Goal: Task Accomplishment & Management: Complete application form

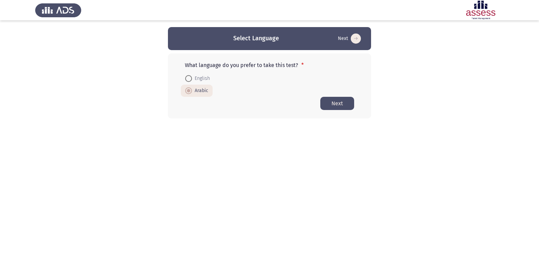
click at [337, 103] on button "Next" at bounding box center [337, 103] width 34 height 13
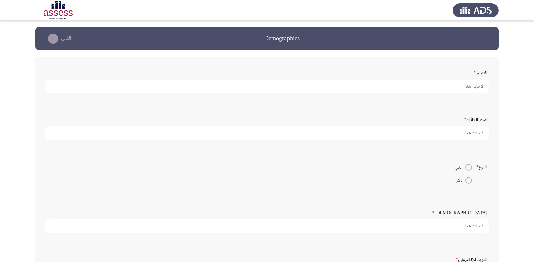
click at [468, 183] on span at bounding box center [468, 180] width 7 height 7
click at [468, 183] on input "ذكر" at bounding box center [468, 180] width 7 height 7
radio input "true"
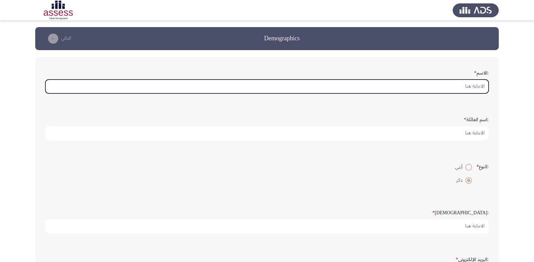
click at [475, 84] on input ":الاسم *" at bounding box center [266, 87] width 443 height 14
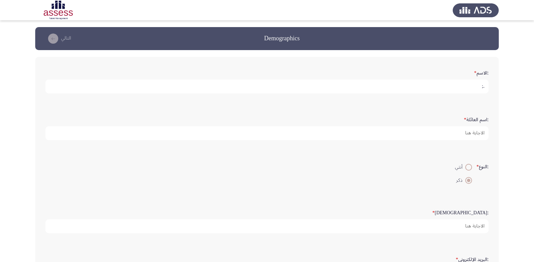
type input "."
type input "[PERSON_NAME]"
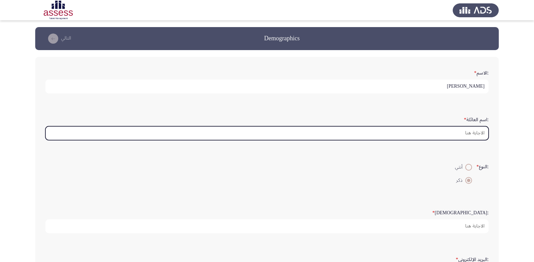
click at [473, 134] on input ":اسم العائلة *" at bounding box center [266, 133] width 443 height 14
type input "2"
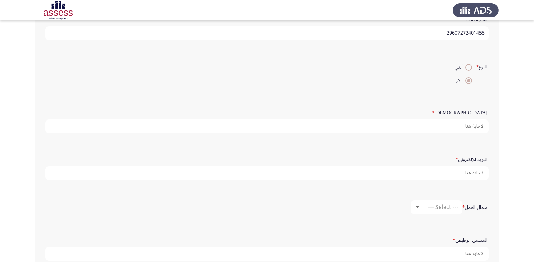
scroll to position [102, 0]
type input "29607272401455"
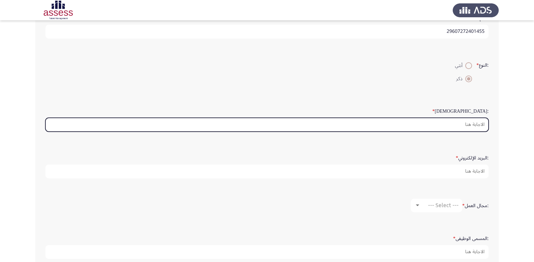
click at [478, 126] on input ":السن *" at bounding box center [266, 125] width 443 height 14
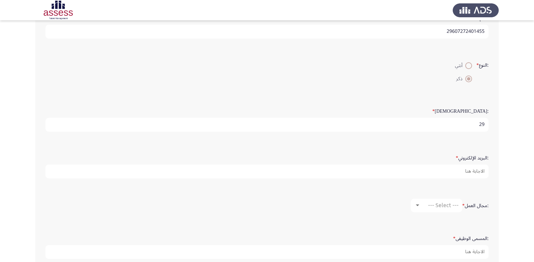
type input "29"
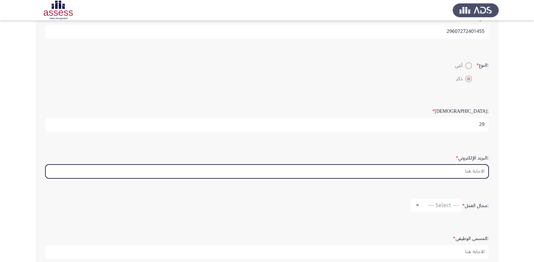
click at [468, 171] on input ":البريد الإلكتروني *" at bounding box center [266, 172] width 443 height 14
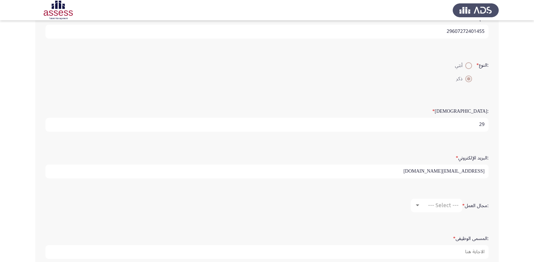
drag, startPoint x: 437, startPoint y: 172, endPoint x: 447, endPoint y: 172, distance: 9.5
click at [447, 172] on input "[EMAIL_ADDRESS][DOMAIN_NAME]" at bounding box center [266, 172] width 443 height 14
type input "[EMAIL_ADDRESS][DOMAIN_NAME]"
click at [416, 204] on div at bounding box center [417, 205] width 6 height 5
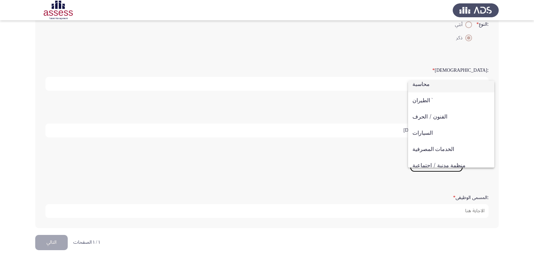
scroll to position [0, 0]
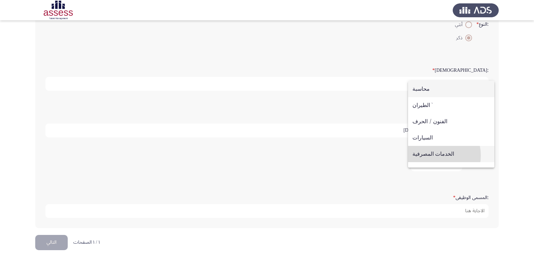
click at [434, 155] on span "الخدمات المصرفية" at bounding box center [451, 154] width 78 height 16
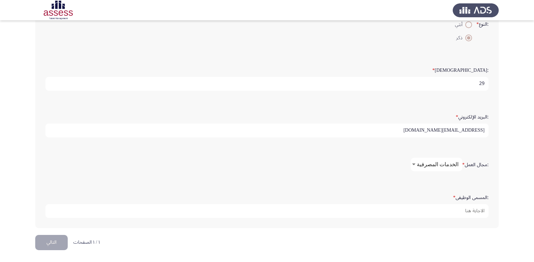
click at [417, 164] on div at bounding box center [414, 164] width 6 height 5
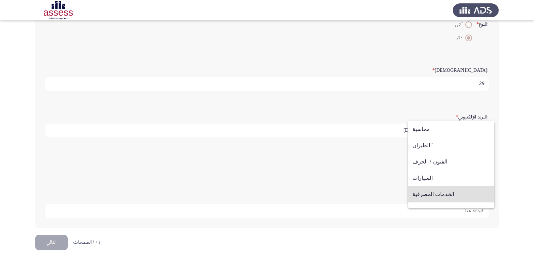
scroll to position [30, 0]
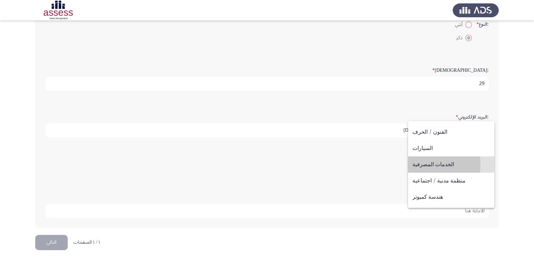
click at [419, 164] on span "الخدمات المصرفية" at bounding box center [451, 164] width 78 height 16
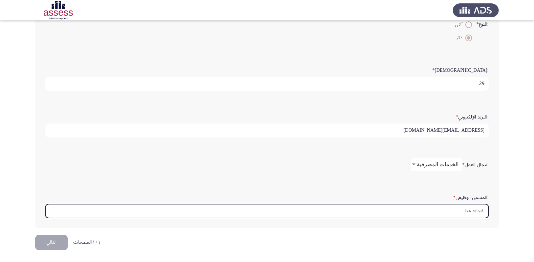
click at [475, 212] on input ":المسمى الوظيفى *" at bounding box center [266, 211] width 443 height 14
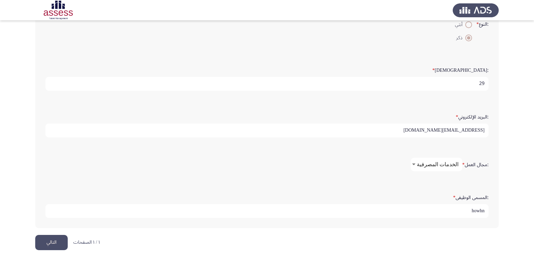
type input "howh"
drag, startPoint x: 471, startPoint y: 211, endPoint x: 487, endPoint y: 211, distance: 15.6
click at [487, 211] on input "howh" at bounding box center [266, 211] width 443 height 14
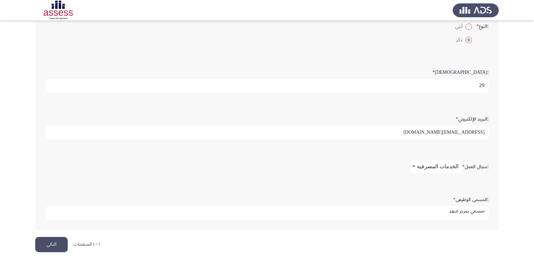
scroll to position [143, 0]
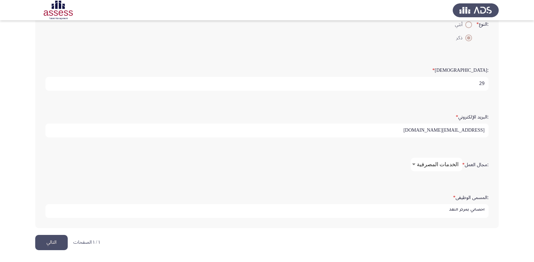
type input "اخصاىي بمركز النقد"
click at [55, 246] on button "التالي" at bounding box center [51, 242] width 32 height 15
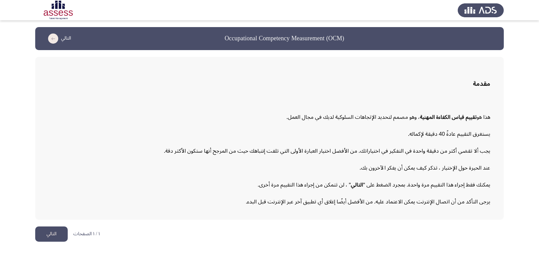
click at [60, 233] on button "التالي" at bounding box center [51, 233] width 32 height 15
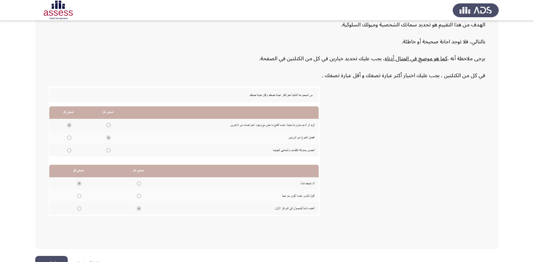
scroll to position [102, 0]
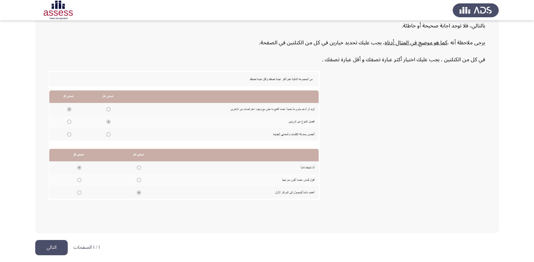
click at [50, 250] on button "التالي" at bounding box center [51, 247] width 32 height 15
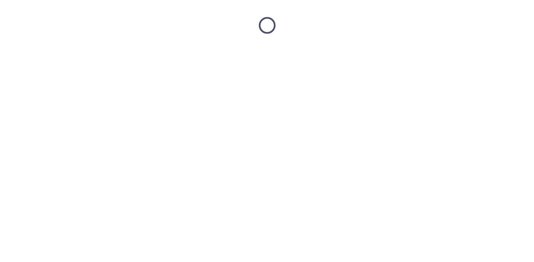
scroll to position [0, 0]
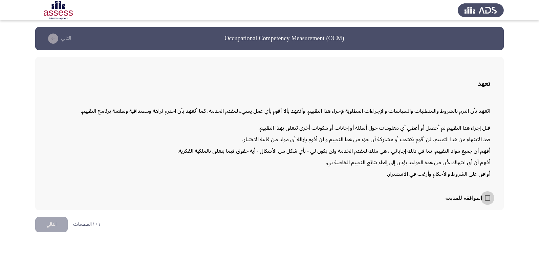
click at [485, 199] on span at bounding box center [487, 197] width 5 height 5
click at [487, 201] on input "الموافقة للمتابعة" at bounding box center [487, 201] width 0 height 0
checkbox input "true"
click at [50, 225] on button "التالي" at bounding box center [51, 224] width 32 height 15
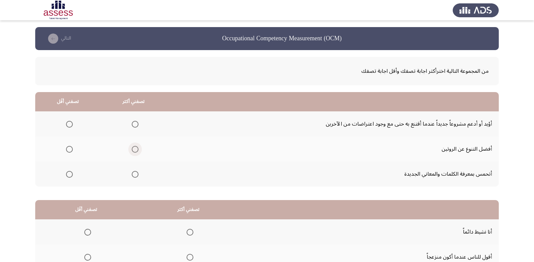
click at [133, 148] on span "Select an option" at bounding box center [135, 149] width 7 height 7
click at [133, 148] on input "Select an option" at bounding box center [135, 149] width 7 height 7
click at [67, 123] on span "Select an option" at bounding box center [69, 124] width 7 height 7
click at [67, 123] on input "Select an option" at bounding box center [69, 124] width 7 height 7
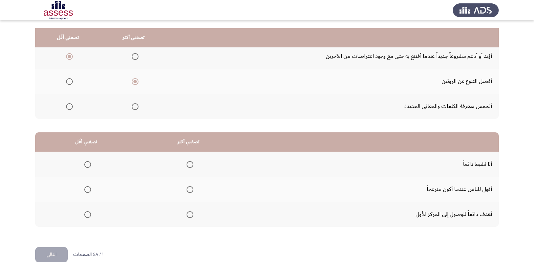
scroll to position [80, 0]
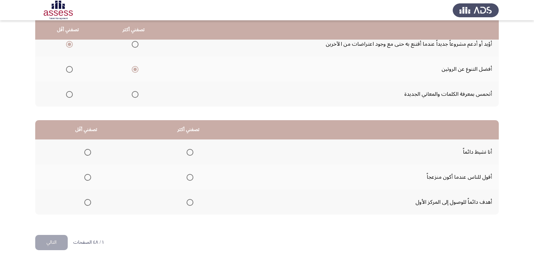
click at [189, 203] on span "Select an option" at bounding box center [190, 202] width 7 height 7
click at [189, 203] on input "Select an option" at bounding box center [190, 202] width 7 height 7
click at [89, 177] on span "Select an option" at bounding box center [87, 177] width 7 height 7
click at [89, 177] on input "Select an option" at bounding box center [87, 177] width 7 height 7
click at [57, 242] on button "التالي" at bounding box center [51, 242] width 32 height 15
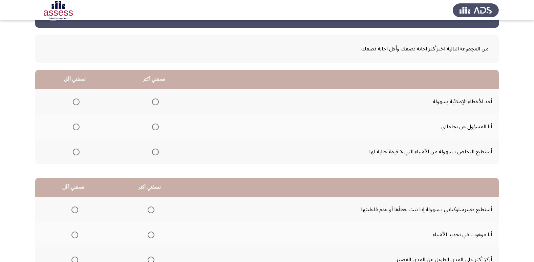
scroll to position [34, 0]
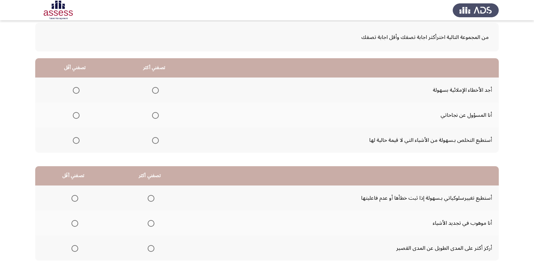
click at [154, 141] on span "Select an option" at bounding box center [155, 140] width 7 height 7
click at [154, 141] on input "Select an option" at bounding box center [155, 140] width 7 height 7
click at [76, 91] on span "Select an option" at bounding box center [76, 90] width 7 height 7
click at [76, 91] on input "Select an option" at bounding box center [76, 90] width 7 height 7
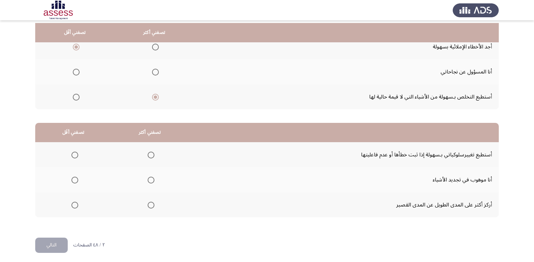
scroll to position [80, 0]
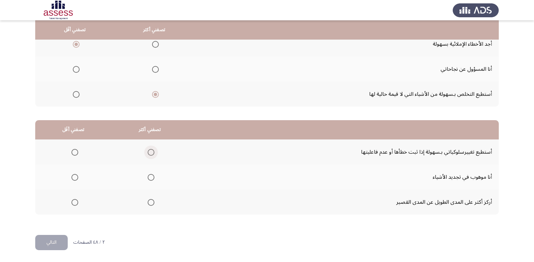
click at [150, 153] on span "Select an option" at bounding box center [151, 152] width 7 height 7
click at [150, 153] on input "Select an option" at bounding box center [151, 152] width 7 height 7
click at [76, 203] on span "Select an option" at bounding box center [74, 202] width 7 height 7
click at [76, 203] on input "Select an option" at bounding box center [74, 202] width 7 height 7
click at [48, 242] on button "التالي" at bounding box center [51, 242] width 32 height 15
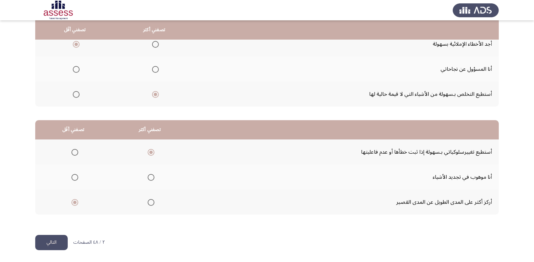
scroll to position [0, 0]
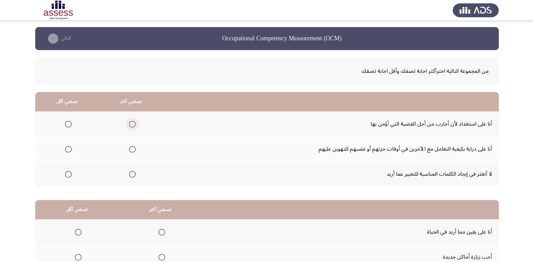
click at [130, 124] on span "Select an option" at bounding box center [132, 124] width 7 height 7
click at [130, 124] on input "Select an option" at bounding box center [132, 124] width 7 height 7
click at [67, 149] on span "Select an option" at bounding box center [68, 149] width 7 height 7
click at [67, 149] on input "Select an option" at bounding box center [68, 149] width 7 height 7
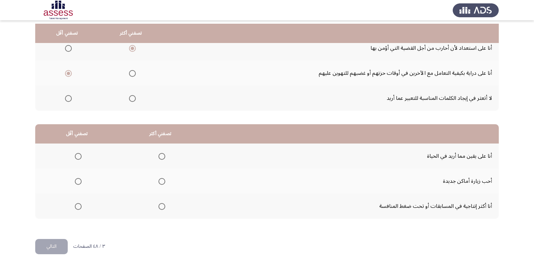
scroll to position [80, 0]
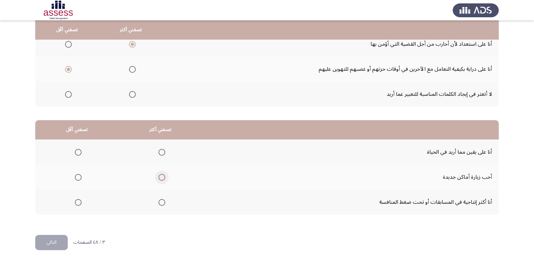
click at [161, 180] on span "Select an option" at bounding box center [161, 177] width 7 height 7
click at [161, 180] on input "Select an option" at bounding box center [161, 177] width 7 height 7
click at [162, 152] on span "Select an option" at bounding box center [161, 152] width 7 height 7
click at [162, 152] on input "Select an option" at bounding box center [161, 152] width 7 height 7
click at [80, 177] on span "Select an option" at bounding box center [78, 177] width 7 height 7
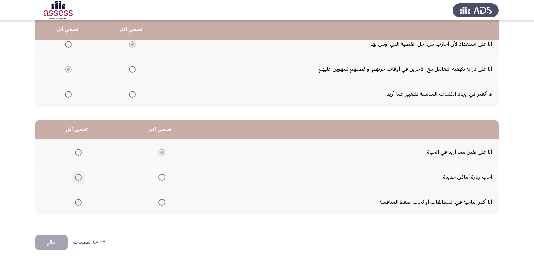
click at [80, 177] on input "Select an option" at bounding box center [78, 177] width 7 height 7
click at [53, 240] on button "التالي" at bounding box center [51, 242] width 32 height 15
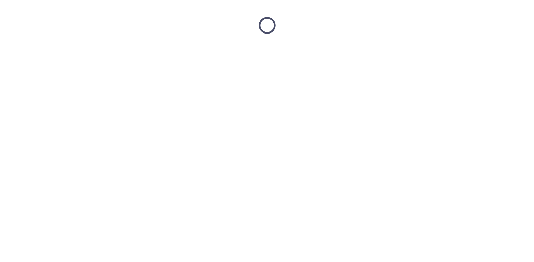
scroll to position [0, 0]
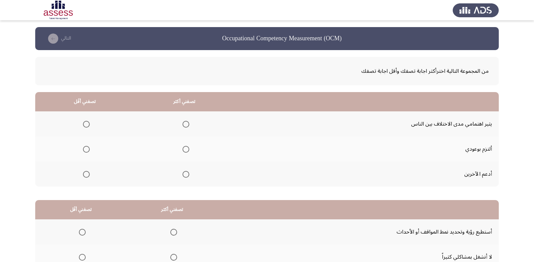
click at [185, 149] on span "Select an option" at bounding box center [185, 149] width 7 height 7
click at [185, 149] on input "Select an option" at bounding box center [185, 149] width 7 height 7
click at [86, 176] on span "Select an option" at bounding box center [86, 174] width 7 height 7
click at [86, 176] on input "Select an option" at bounding box center [86, 174] width 7 height 7
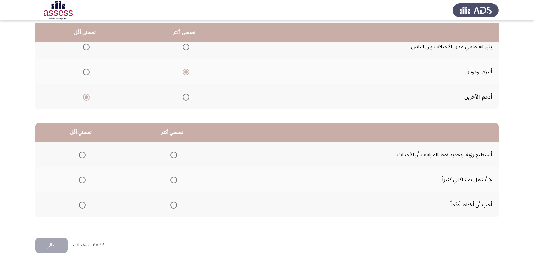
scroll to position [80, 0]
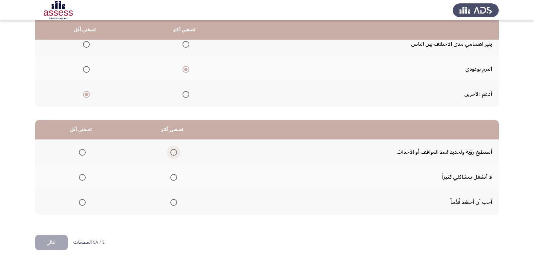
click at [170, 153] on span "Select an option" at bounding box center [173, 152] width 7 height 7
click at [170, 153] on input "Select an option" at bounding box center [173, 152] width 7 height 7
click at [82, 202] on span "Select an option" at bounding box center [82, 202] width 0 height 0
click at [81, 202] on input "Select an option" at bounding box center [82, 202] width 7 height 7
click at [59, 240] on button "التالي" at bounding box center [51, 242] width 32 height 15
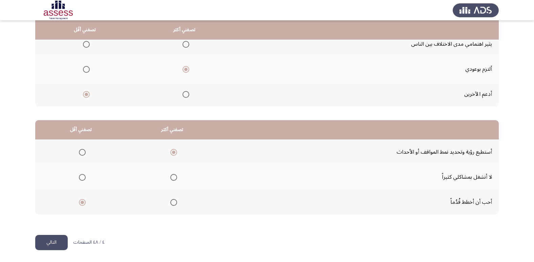
scroll to position [0, 0]
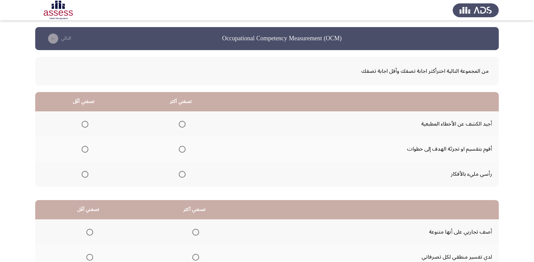
click at [179, 148] on span "Select an option" at bounding box center [182, 149] width 7 height 7
click at [179, 148] on input "Select an option" at bounding box center [182, 149] width 7 height 7
click at [84, 175] on span "Select an option" at bounding box center [85, 174] width 7 height 7
click at [84, 175] on input "Select an option" at bounding box center [85, 174] width 7 height 7
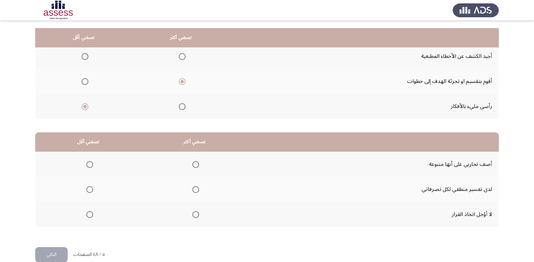
scroll to position [80, 0]
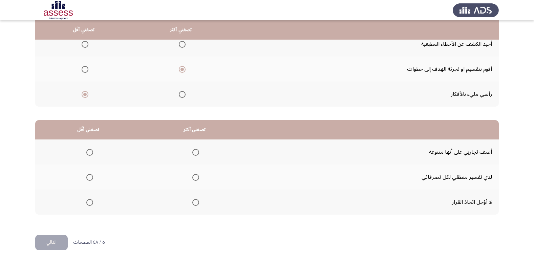
click at [198, 155] on span "Select an option" at bounding box center [195, 152] width 7 height 7
click at [198, 155] on input "Select an option" at bounding box center [195, 152] width 7 height 7
click at [89, 203] on span "Select an option" at bounding box center [89, 202] width 7 height 7
click at [89, 203] on input "Select an option" at bounding box center [89, 202] width 7 height 7
click at [55, 244] on button "التالي" at bounding box center [51, 242] width 32 height 15
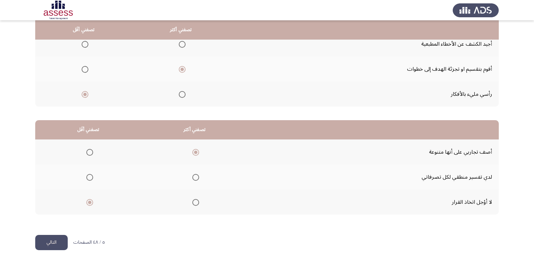
scroll to position [0, 0]
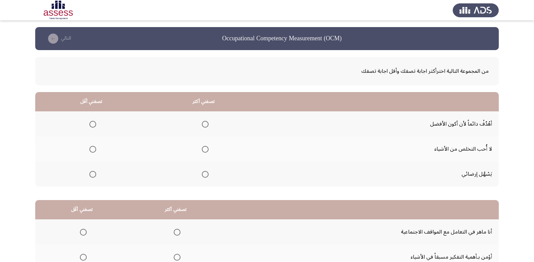
click at [206, 125] on span "Select an option" at bounding box center [205, 124] width 7 height 7
click at [206, 125] on input "Select an option" at bounding box center [205, 124] width 7 height 7
click at [93, 175] on span "Select an option" at bounding box center [92, 174] width 7 height 7
click at [93, 175] on input "Select an option" at bounding box center [92, 174] width 7 height 7
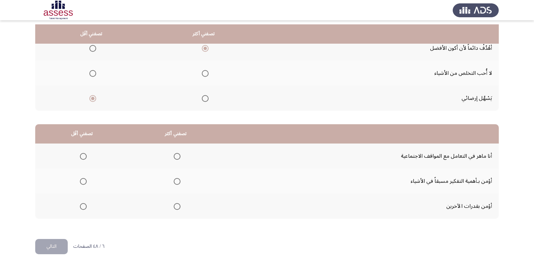
scroll to position [80, 0]
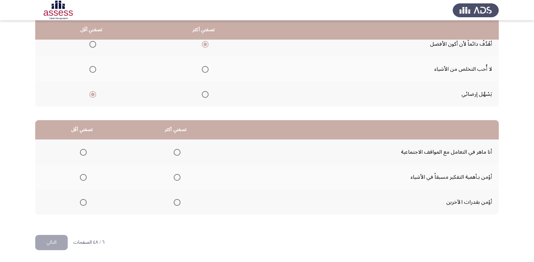
click at [176, 155] on span "Select an option" at bounding box center [177, 152] width 7 height 7
click at [176, 155] on input "Select an option" at bounding box center [177, 152] width 7 height 7
click at [82, 179] on span "Select an option" at bounding box center [83, 177] width 7 height 7
click at [82, 179] on input "Select an option" at bounding box center [83, 177] width 7 height 7
click at [58, 246] on button "التالي" at bounding box center [51, 242] width 32 height 15
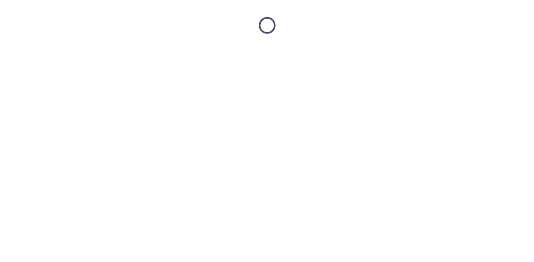
scroll to position [0, 0]
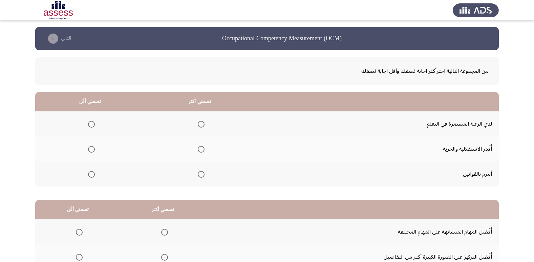
click at [200, 151] on span "Select an option" at bounding box center [201, 149] width 7 height 7
click at [200, 151] on input "Select an option" at bounding box center [201, 149] width 7 height 7
click at [89, 177] on span "Select an option" at bounding box center [91, 174] width 7 height 7
click at [89, 177] on input "Select an option" at bounding box center [91, 174] width 7 height 7
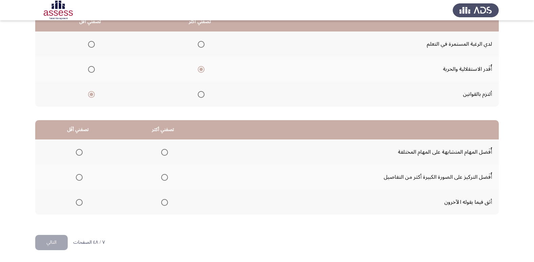
scroll to position [46, 0]
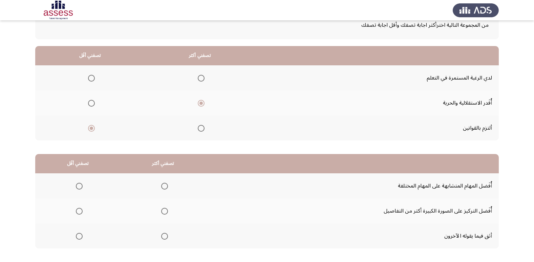
click at [201, 78] on span "Select an option" at bounding box center [201, 78] width 7 height 7
click at [201, 78] on input "Select an option" at bounding box center [201, 78] width 7 height 7
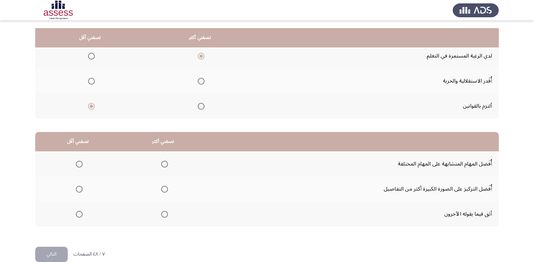
scroll to position [80, 0]
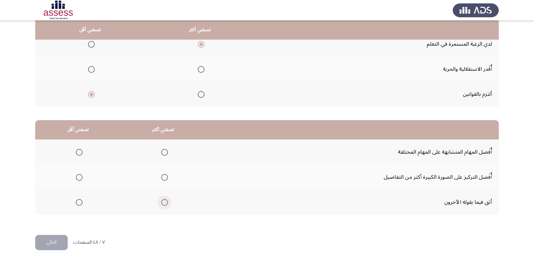
click at [165, 201] on span "Select an option" at bounding box center [164, 202] width 7 height 7
click at [165, 201] on input "Select an option" at bounding box center [164, 202] width 7 height 7
click at [80, 179] on span "Select an option" at bounding box center [79, 177] width 7 height 7
click at [80, 179] on input "Select an option" at bounding box center [79, 177] width 7 height 7
click at [48, 242] on button "التالي" at bounding box center [51, 242] width 32 height 15
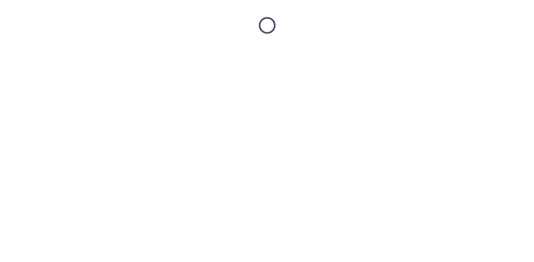
scroll to position [0, 0]
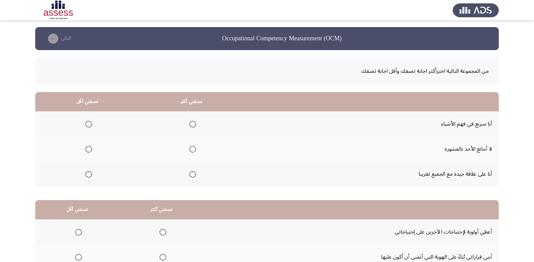
click at [193, 126] on span "Select an option" at bounding box center [192, 124] width 7 height 7
click at [193, 126] on input "Select an option" at bounding box center [192, 124] width 7 height 7
click at [88, 150] on span "Select an option" at bounding box center [88, 149] width 7 height 7
click at [88, 150] on input "Select an option" at bounding box center [88, 149] width 7 height 7
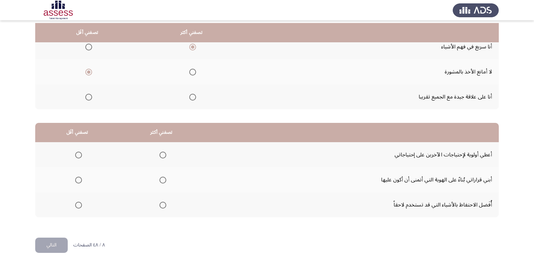
scroll to position [80, 0]
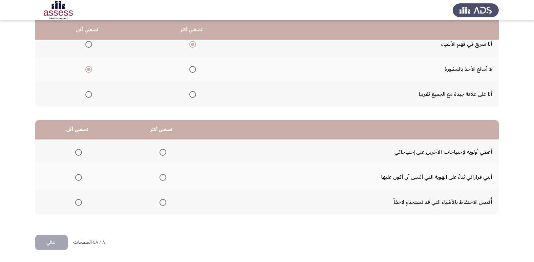
click at [162, 178] on span "Select an option" at bounding box center [162, 177] width 7 height 7
click at [162, 178] on input "Select an option" at bounding box center [162, 177] width 7 height 7
click at [78, 152] on span "Select an option" at bounding box center [78, 152] width 7 height 7
click at [78, 152] on input "Select an option" at bounding box center [78, 152] width 7 height 7
click at [50, 243] on button "التالي" at bounding box center [51, 242] width 32 height 15
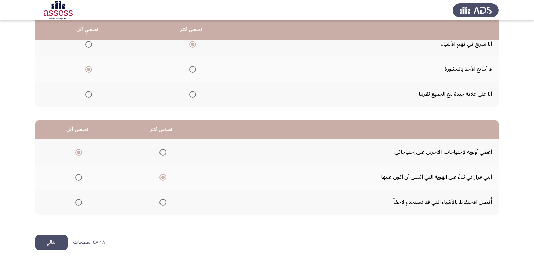
scroll to position [0, 0]
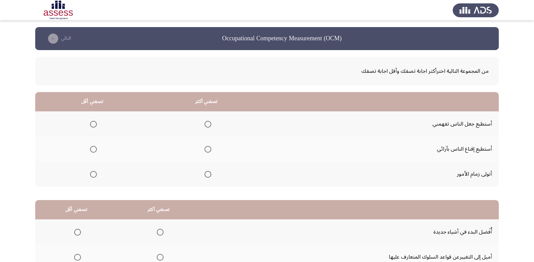
click at [206, 174] on span "Select an option" at bounding box center [207, 174] width 7 height 7
click at [206, 174] on input "Select an option" at bounding box center [207, 174] width 7 height 7
click at [94, 150] on span "Select an option" at bounding box center [93, 149] width 7 height 7
click at [94, 150] on input "Select an option" at bounding box center [93, 149] width 7 height 7
click at [94, 126] on span "Select an option" at bounding box center [93, 124] width 7 height 7
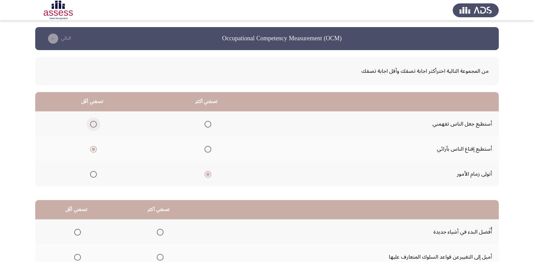
click at [94, 126] on input "Select an option" at bounding box center [93, 124] width 7 height 7
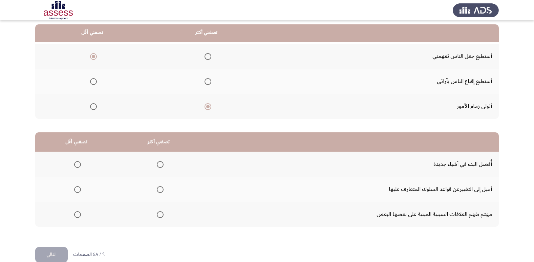
scroll to position [80, 0]
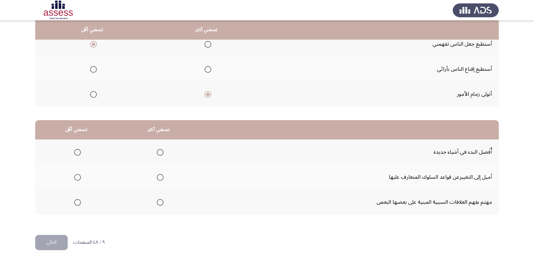
click at [157, 154] on span "Select an option" at bounding box center [160, 152] width 7 height 7
click at [157, 154] on input "Select an option" at bounding box center [160, 152] width 7 height 7
click at [76, 204] on span "Select an option" at bounding box center [77, 202] width 7 height 7
click at [76, 204] on input "Select an option" at bounding box center [77, 202] width 7 height 7
click at [62, 240] on button "التالي" at bounding box center [51, 242] width 32 height 15
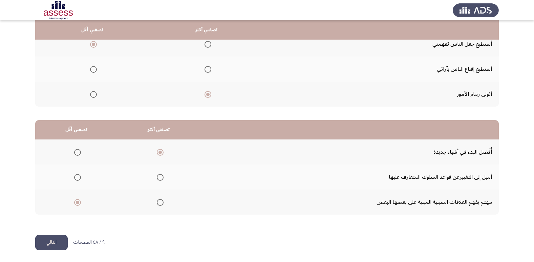
scroll to position [0, 0]
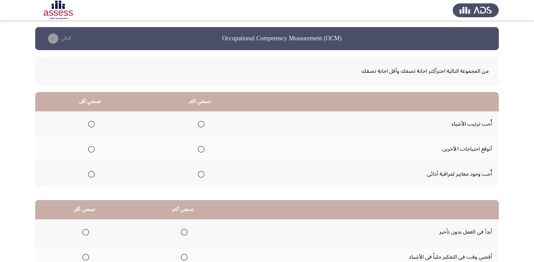
click at [200, 177] on span "Select an option" at bounding box center [201, 174] width 7 height 7
click at [200, 177] on input "Select an option" at bounding box center [201, 174] width 7 height 7
click at [92, 148] on span "Select an option" at bounding box center [91, 149] width 7 height 7
click at [92, 148] on input "Select an option" at bounding box center [91, 149] width 7 height 7
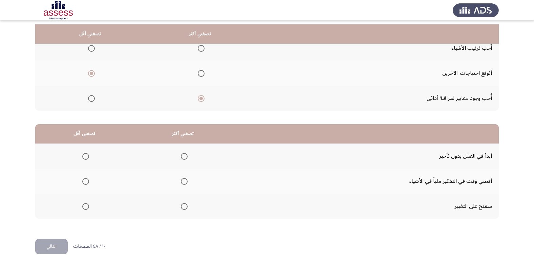
scroll to position [80, 0]
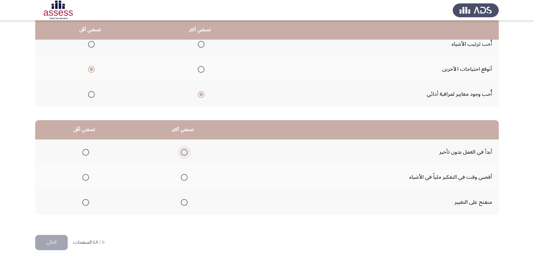
click at [185, 152] on span "Select an option" at bounding box center [184, 152] width 7 height 7
click at [185, 152] on input "Select an option" at bounding box center [184, 152] width 7 height 7
click at [85, 203] on span "Select an option" at bounding box center [85, 202] width 7 height 7
click at [85, 203] on input "Select an option" at bounding box center [85, 202] width 7 height 7
click at [55, 244] on button "التالي" at bounding box center [51, 242] width 32 height 15
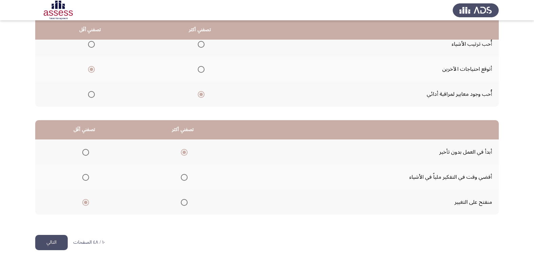
scroll to position [0, 0]
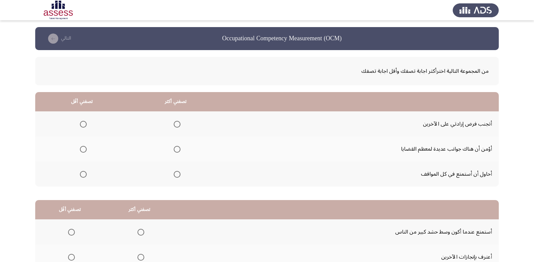
click at [174, 176] on span "Select an option" at bounding box center [177, 174] width 7 height 7
click at [174, 176] on input "Select an option" at bounding box center [177, 174] width 7 height 7
click at [83, 152] on span "Select an option" at bounding box center [83, 149] width 7 height 7
click at [83, 152] on input "Select an option" at bounding box center [83, 149] width 7 height 7
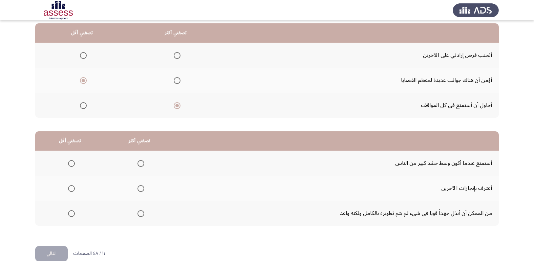
scroll to position [80, 0]
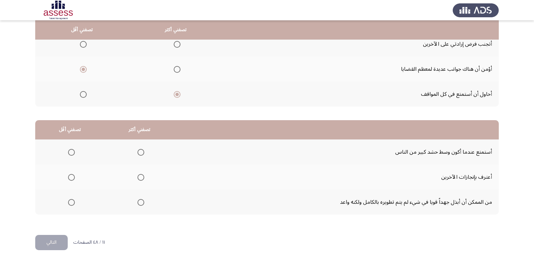
click at [142, 203] on span "Select an option" at bounding box center [140, 202] width 7 height 7
click at [142, 203] on input "Select an option" at bounding box center [140, 202] width 7 height 7
click at [72, 178] on span "Select an option" at bounding box center [71, 177] width 7 height 7
click at [72, 178] on input "Select an option" at bounding box center [71, 177] width 7 height 7
click at [53, 242] on button "التالي" at bounding box center [51, 242] width 32 height 15
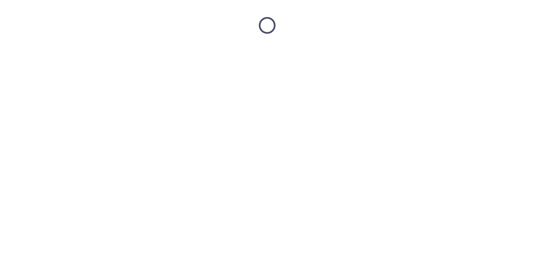
scroll to position [0, 0]
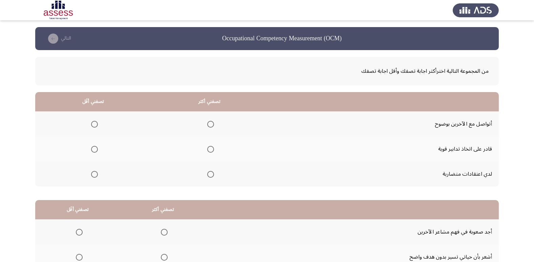
click at [212, 123] on span "Select an option" at bounding box center [210, 124] width 7 height 7
click at [212, 123] on input "Select an option" at bounding box center [210, 124] width 7 height 7
click at [93, 149] on span "Select an option" at bounding box center [94, 149] width 7 height 7
click at [93, 149] on input "Select an option" at bounding box center [94, 149] width 7 height 7
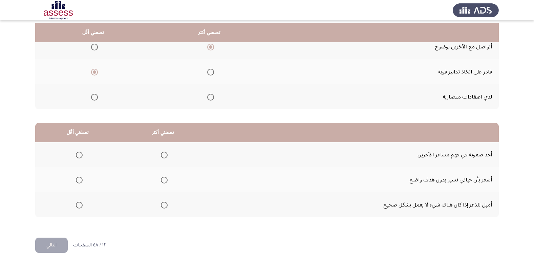
scroll to position [80, 0]
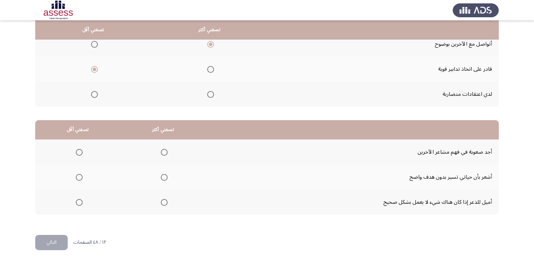
click at [163, 203] on span "Select an option" at bounding box center [164, 202] width 7 height 7
click at [163, 203] on input "Select an option" at bounding box center [164, 202] width 7 height 7
click at [78, 153] on span "Select an option" at bounding box center [79, 152] width 7 height 7
click at [78, 153] on input "Select an option" at bounding box center [79, 152] width 7 height 7
click at [62, 246] on button "التالي" at bounding box center [51, 242] width 32 height 15
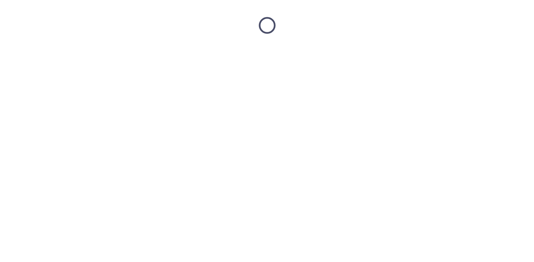
scroll to position [0, 0]
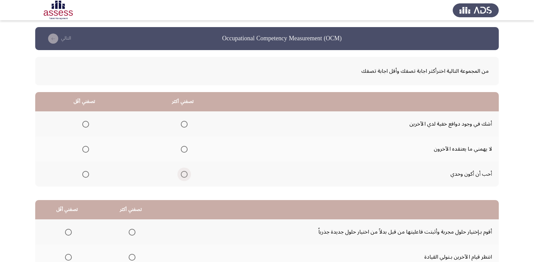
click at [183, 176] on span "Select an option" at bounding box center [184, 174] width 7 height 7
click at [183, 176] on input "Select an option" at bounding box center [184, 174] width 7 height 7
click at [83, 151] on span "Select an option" at bounding box center [85, 149] width 7 height 7
click at [83, 151] on input "Select an option" at bounding box center [85, 149] width 7 height 7
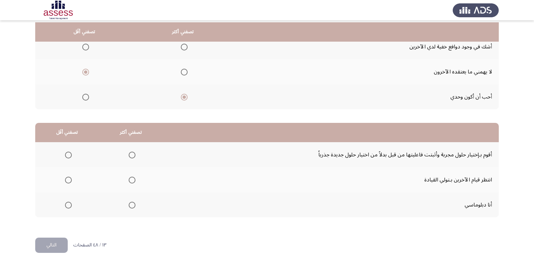
scroll to position [80, 0]
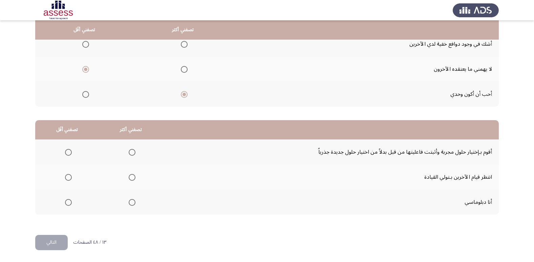
click at [129, 203] on span "Select an option" at bounding box center [132, 202] width 7 height 7
click at [129, 203] on input "Select an option" at bounding box center [132, 202] width 7 height 7
click at [68, 153] on span "Select an option" at bounding box center [68, 152] width 7 height 7
click at [68, 153] on input "Select an option" at bounding box center [68, 152] width 7 height 7
click at [50, 241] on button "التالي" at bounding box center [51, 242] width 32 height 15
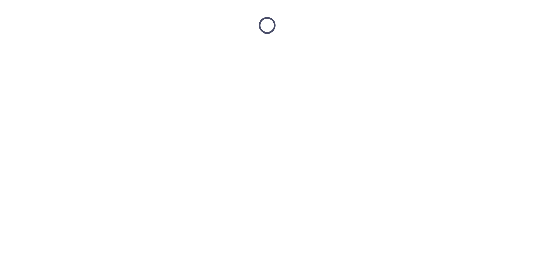
scroll to position [0, 0]
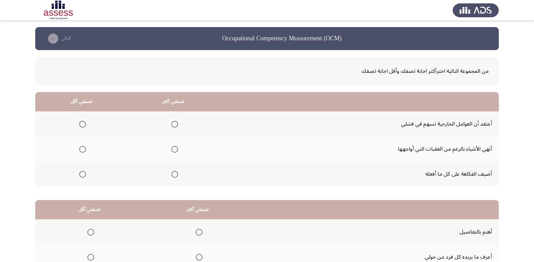
click at [175, 174] on span "Select an option" at bounding box center [175, 174] width 0 height 0
click at [174, 174] on input "Select an option" at bounding box center [174, 174] width 7 height 7
click at [83, 150] on span "Select an option" at bounding box center [82, 149] width 7 height 7
click at [83, 150] on input "Select an option" at bounding box center [82, 149] width 7 height 7
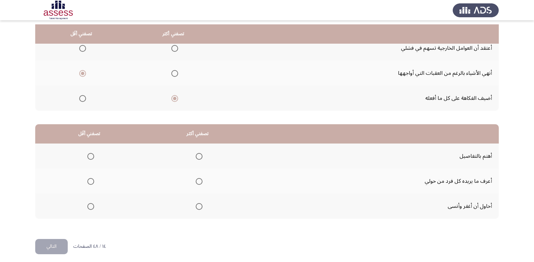
scroll to position [80, 0]
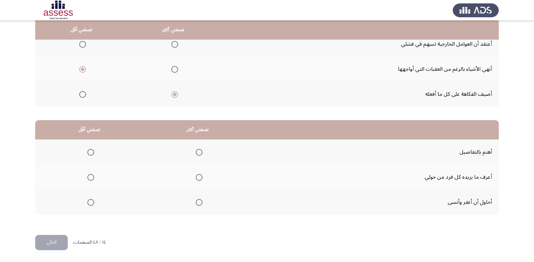
click at [197, 153] on span "Select an option" at bounding box center [199, 152] width 7 height 7
click at [197, 153] on input "Select an option" at bounding box center [199, 152] width 7 height 7
click at [91, 203] on span "Select an option" at bounding box center [90, 202] width 7 height 7
click at [91, 203] on input "Select an option" at bounding box center [90, 202] width 7 height 7
click at [53, 240] on button "التالي" at bounding box center [51, 242] width 32 height 15
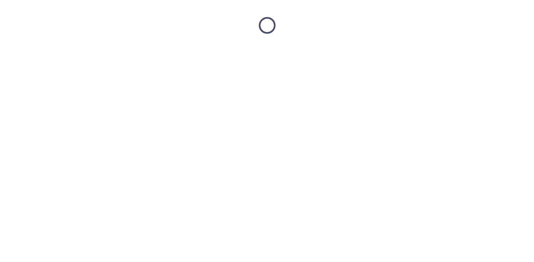
scroll to position [0, 0]
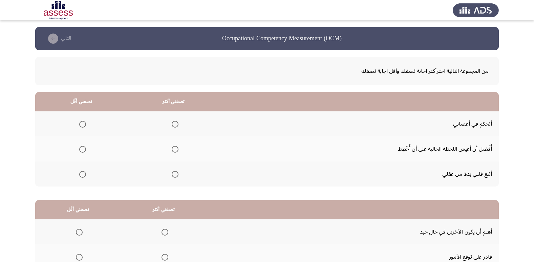
click at [172, 123] on span "Select an option" at bounding box center [175, 124] width 7 height 7
click at [172, 123] on input "Select an option" at bounding box center [175, 124] width 7 height 7
click at [83, 175] on span "Select an option" at bounding box center [82, 174] width 7 height 7
click at [83, 175] on input "Select an option" at bounding box center [82, 174] width 7 height 7
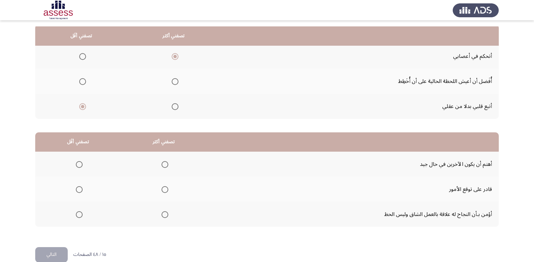
scroll to position [80, 0]
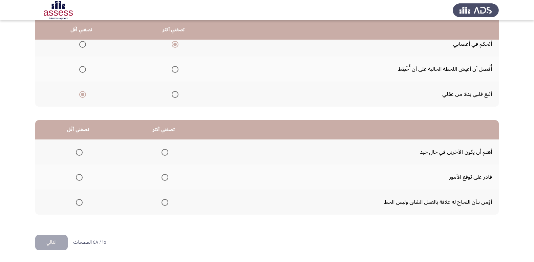
click at [165, 204] on span "Select an option" at bounding box center [164, 202] width 7 height 7
click at [165, 204] on input "Select an option" at bounding box center [164, 202] width 7 height 7
click at [77, 177] on span "Select an option" at bounding box center [79, 177] width 7 height 7
click at [77, 177] on input "Select an option" at bounding box center [79, 177] width 7 height 7
click at [51, 247] on button "التالي" at bounding box center [51, 242] width 32 height 15
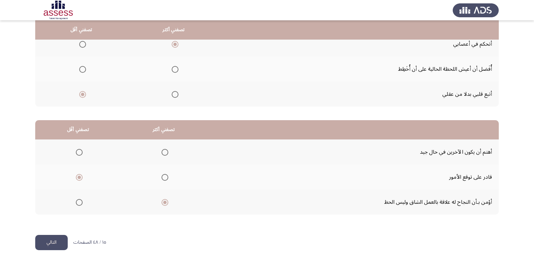
scroll to position [0, 0]
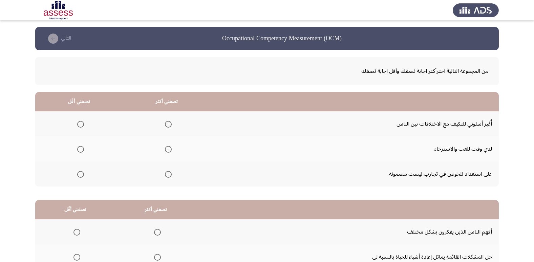
click at [168, 176] on span "Select an option" at bounding box center [168, 174] width 7 height 7
click at [168, 176] on input "Select an option" at bounding box center [168, 174] width 7 height 7
click at [82, 126] on span "Select an option" at bounding box center [80, 124] width 7 height 7
click at [82, 126] on input "Select an option" at bounding box center [80, 124] width 7 height 7
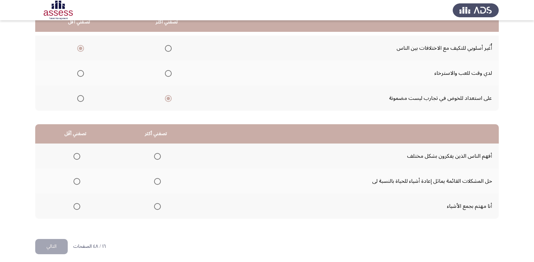
scroll to position [80, 0]
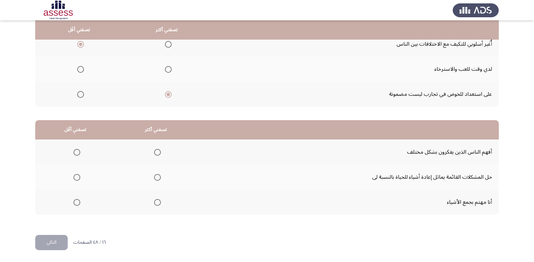
click at [156, 179] on span "Select an option" at bounding box center [157, 177] width 7 height 7
click at [156, 179] on input "Select an option" at bounding box center [157, 177] width 7 height 7
click at [78, 153] on span "Select an option" at bounding box center [76, 152] width 7 height 7
click at [78, 153] on input "Select an option" at bounding box center [76, 152] width 7 height 7
click at [59, 241] on button "التالي" at bounding box center [51, 242] width 32 height 15
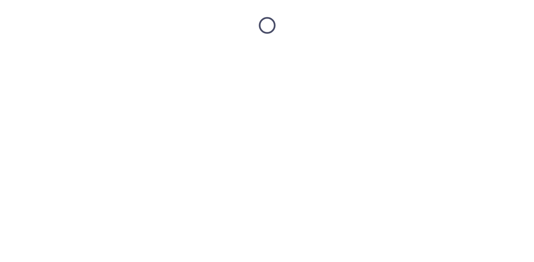
scroll to position [0, 0]
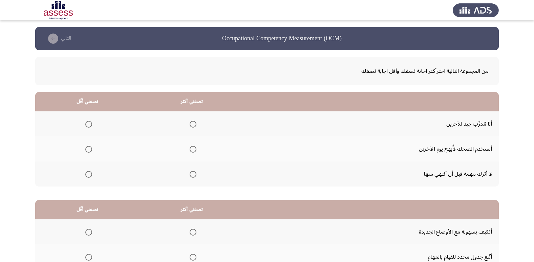
click at [194, 125] on span "Select an option" at bounding box center [193, 124] width 7 height 7
click at [194, 125] on input "Select an option" at bounding box center [193, 124] width 7 height 7
click at [89, 175] on span "Select an option" at bounding box center [88, 174] width 7 height 7
click at [89, 175] on input "Select an option" at bounding box center [88, 174] width 7 height 7
click at [192, 151] on span "Select an option" at bounding box center [193, 149] width 7 height 7
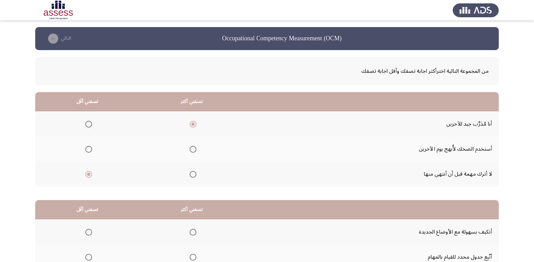
click at [192, 151] on input "Select an option" at bounding box center [193, 149] width 7 height 7
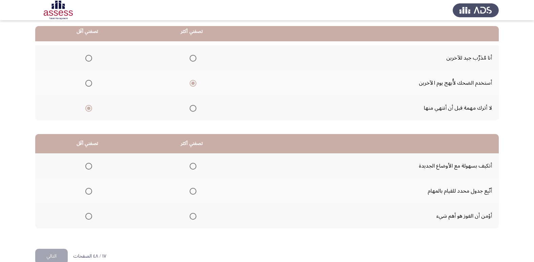
scroll to position [68, 0]
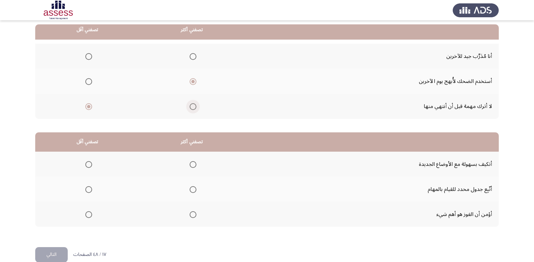
click at [192, 106] on span "Select an option" at bounding box center [193, 106] width 7 height 7
click at [192, 106] on input "Select an option" at bounding box center [193, 106] width 7 height 7
click at [88, 81] on span "Select an option" at bounding box center [88, 81] width 7 height 7
click at [88, 81] on input "Select an option" at bounding box center [88, 81] width 7 height 7
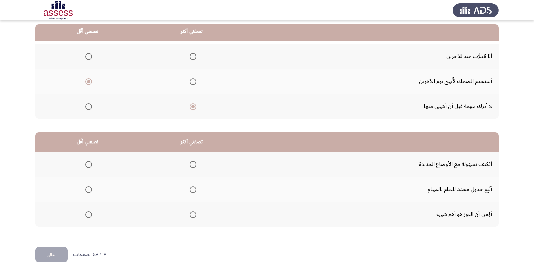
scroll to position [80, 0]
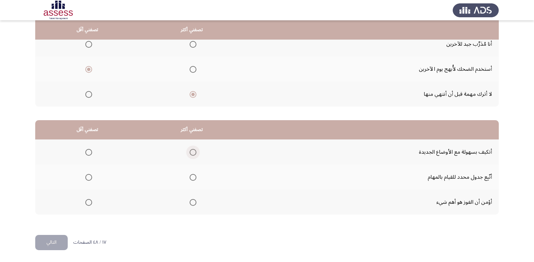
click at [194, 152] on span "Select an option" at bounding box center [193, 152] width 7 height 7
click at [194, 152] on input "Select an option" at bounding box center [193, 152] width 7 height 7
click at [91, 177] on span "Select an option" at bounding box center [88, 177] width 7 height 7
click at [91, 177] on input "Select an option" at bounding box center [88, 177] width 7 height 7
click at [48, 243] on button "التالي" at bounding box center [51, 242] width 32 height 15
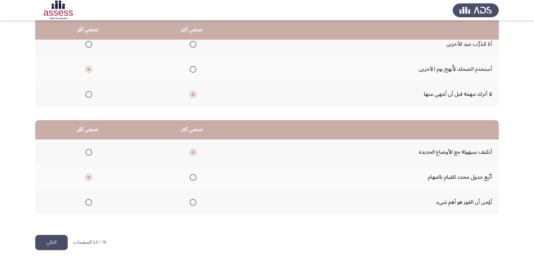
scroll to position [0, 0]
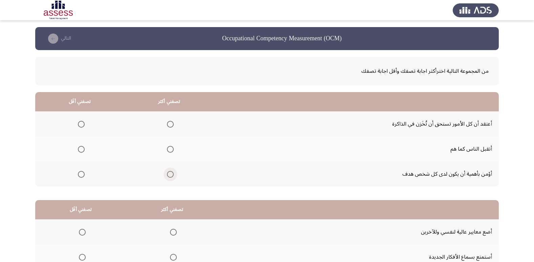
click at [171, 176] on span "Select an option" at bounding box center [170, 174] width 7 height 7
click at [171, 176] on input "Select an option" at bounding box center [170, 174] width 7 height 7
click at [79, 151] on span "Select an option" at bounding box center [81, 149] width 7 height 7
click at [79, 151] on input "Select an option" at bounding box center [81, 149] width 7 height 7
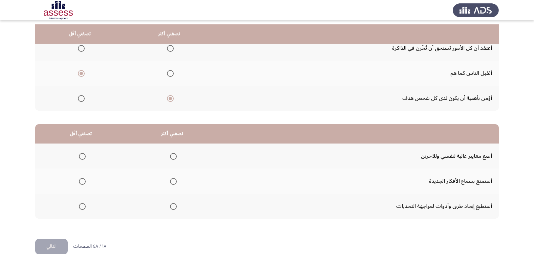
scroll to position [80, 0]
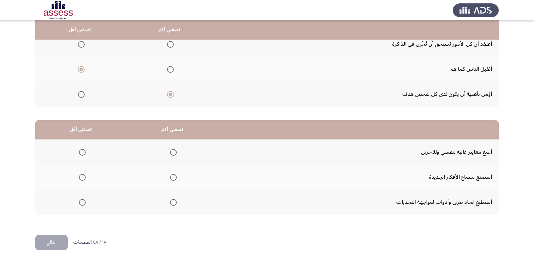
click at [173, 201] on span "Select an option" at bounding box center [173, 202] width 7 height 7
click at [173, 201] on input "Select an option" at bounding box center [173, 202] width 7 height 7
click at [80, 176] on span "Select an option" at bounding box center [82, 177] width 7 height 7
click at [80, 176] on input "Select an option" at bounding box center [82, 177] width 7 height 7
click at [55, 244] on button "التالي" at bounding box center [51, 242] width 32 height 15
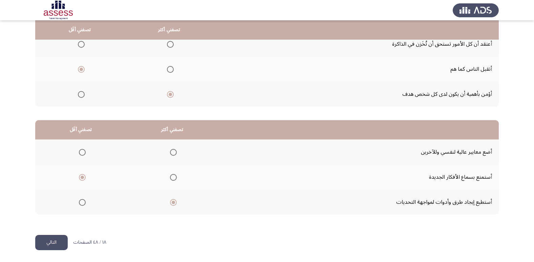
scroll to position [0, 0]
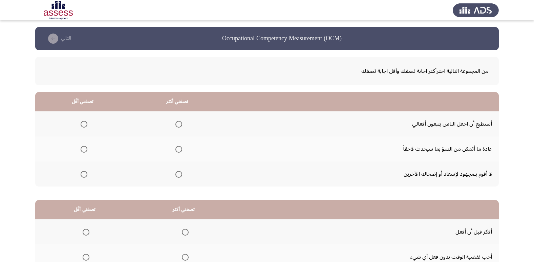
click at [176, 148] on span "Select an option" at bounding box center [178, 149] width 7 height 7
click at [176, 148] on input "Select an option" at bounding box center [178, 149] width 7 height 7
click at [83, 125] on span "Select an option" at bounding box center [84, 124] width 7 height 7
click at [83, 125] on input "Select an option" at bounding box center [84, 124] width 7 height 7
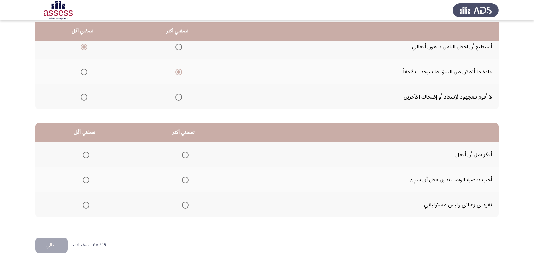
scroll to position [80, 0]
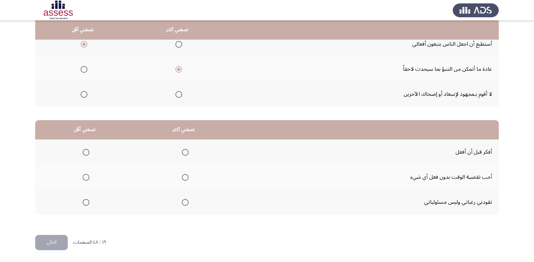
click at [185, 153] on span "Select an option" at bounding box center [185, 152] width 7 height 7
click at [185, 153] on input "Select an option" at bounding box center [185, 152] width 7 height 7
click at [83, 204] on span "Select an option" at bounding box center [86, 202] width 7 height 7
click at [83, 204] on input "Select an option" at bounding box center [86, 202] width 7 height 7
click at [54, 243] on button "التالي" at bounding box center [51, 242] width 32 height 15
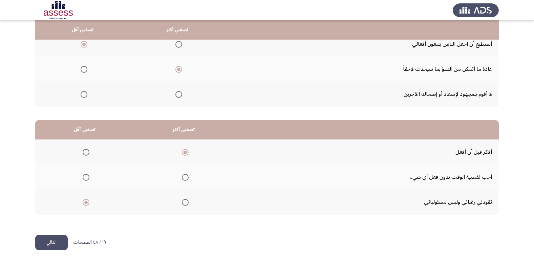
scroll to position [0, 0]
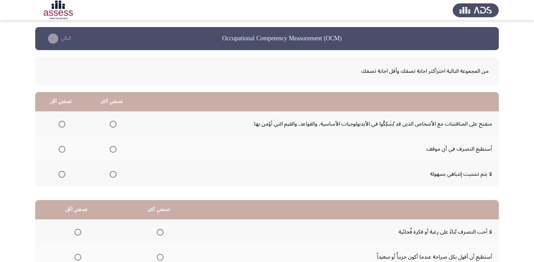
click at [113, 152] on span "Select an option" at bounding box center [113, 149] width 7 height 7
click at [113, 152] on input "Select an option" at bounding box center [113, 149] width 7 height 7
click at [64, 175] on span "Select an option" at bounding box center [62, 174] width 7 height 7
click at [64, 175] on input "Select an option" at bounding box center [62, 174] width 7 height 7
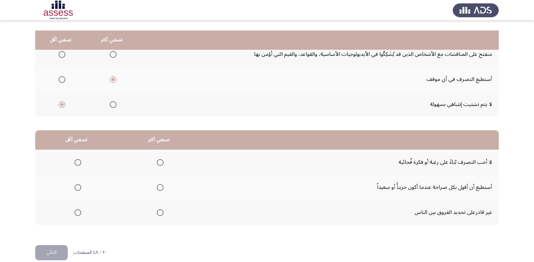
scroll to position [80, 0]
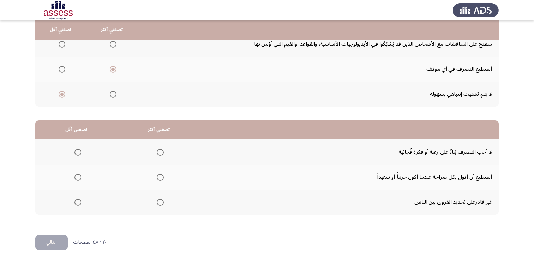
click at [160, 178] on span "Select an option" at bounding box center [160, 177] width 7 height 7
click at [160, 178] on input "Select an option" at bounding box center [160, 177] width 7 height 7
click at [75, 149] on span "Select an option" at bounding box center [77, 152] width 7 height 7
click at [75, 149] on input "Select an option" at bounding box center [77, 152] width 7 height 7
click at [51, 241] on button "التالي" at bounding box center [51, 242] width 32 height 15
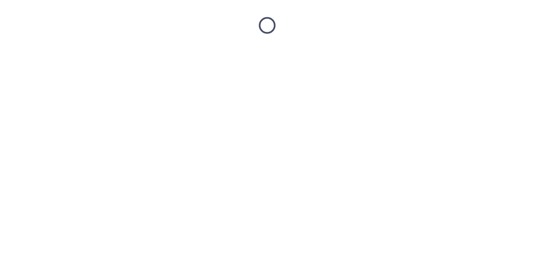
scroll to position [0, 0]
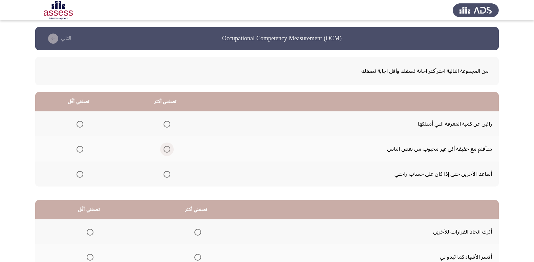
click at [166, 151] on span "Select an option" at bounding box center [167, 149] width 7 height 7
click at [166, 151] on input "Select an option" at bounding box center [167, 149] width 7 height 7
click at [82, 175] on span "Select an option" at bounding box center [80, 174] width 7 height 7
click at [82, 175] on input "Select an option" at bounding box center [80, 174] width 7 height 7
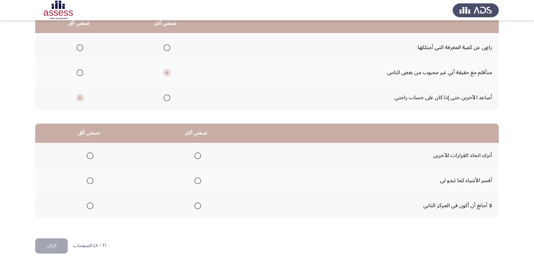
scroll to position [80, 0]
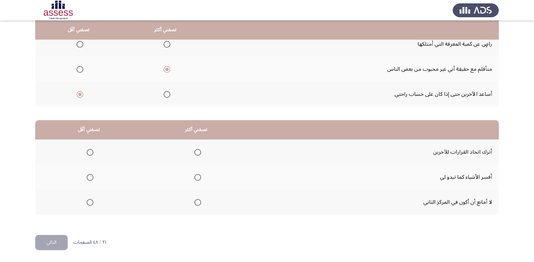
click at [201, 203] on span "Select an option" at bounding box center [197, 202] width 7 height 7
click at [201, 203] on input "Select an option" at bounding box center [197, 202] width 7 height 7
click at [91, 180] on span "Select an option" at bounding box center [90, 177] width 7 height 7
click at [91, 180] on input "Select an option" at bounding box center [90, 177] width 7 height 7
click at [53, 247] on button "التالي" at bounding box center [51, 242] width 32 height 15
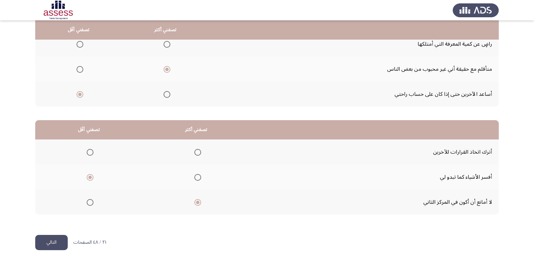
scroll to position [0, 0]
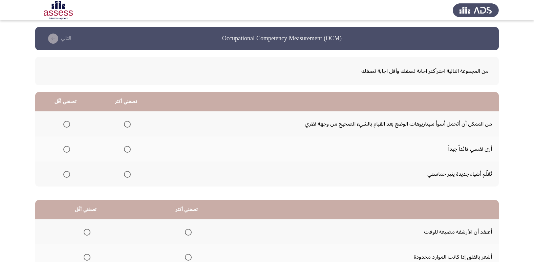
click at [128, 149] on span "Select an option" at bounding box center [127, 149] width 7 height 7
click at [128, 149] on input "Select an option" at bounding box center [127, 149] width 7 height 7
click at [69, 177] on span "Select an option" at bounding box center [66, 174] width 7 height 7
click at [69, 177] on input "Select an option" at bounding box center [66, 174] width 7 height 7
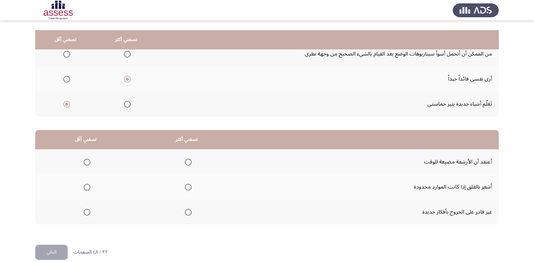
scroll to position [80, 0]
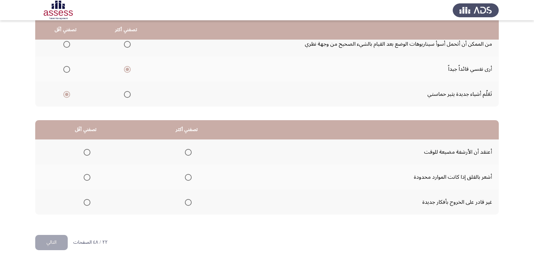
click at [189, 179] on span "Select an option" at bounding box center [188, 177] width 7 height 7
click at [189, 179] on input "Select an option" at bounding box center [188, 177] width 7 height 7
click at [87, 201] on span "Select an option" at bounding box center [87, 202] width 7 height 7
click at [87, 201] on input "Select an option" at bounding box center [87, 202] width 7 height 7
click at [47, 242] on button "التالي" at bounding box center [51, 242] width 32 height 15
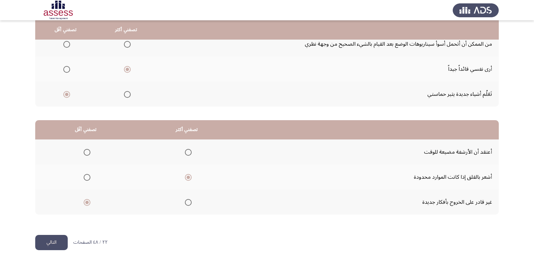
scroll to position [0, 0]
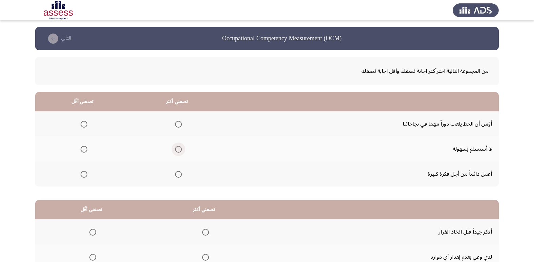
click at [178, 148] on span "Select an option" at bounding box center [178, 149] width 7 height 7
click at [178, 148] on input "Select an option" at bounding box center [178, 149] width 7 height 7
click at [84, 173] on span "Select an option" at bounding box center [84, 174] width 7 height 7
click at [84, 173] on input "Select an option" at bounding box center [84, 174] width 7 height 7
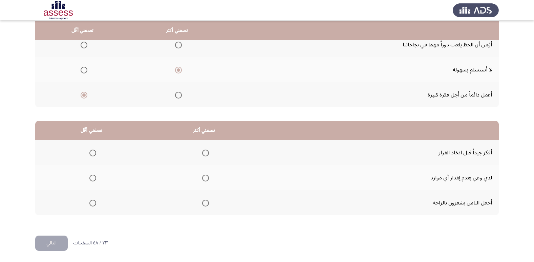
scroll to position [80, 0]
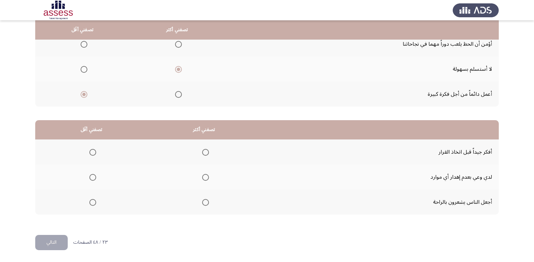
click at [203, 155] on span "Select an option" at bounding box center [205, 152] width 7 height 7
click at [203, 155] on input "Select an option" at bounding box center [205, 152] width 7 height 7
click at [94, 201] on span "Select an option" at bounding box center [92, 202] width 7 height 7
click at [94, 201] on input "Select an option" at bounding box center [92, 202] width 7 height 7
click at [51, 246] on button "التالي" at bounding box center [51, 242] width 32 height 15
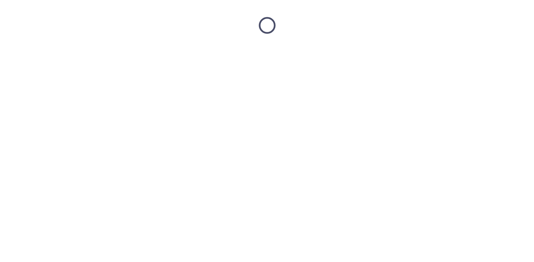
scroll to position [0, 0]
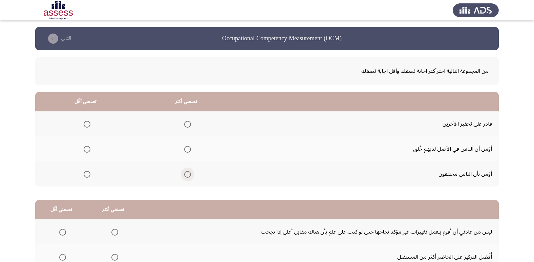
click at [188, 173] on span "Select an option" at bounding box center [187, 174] width 7 height 7
click at [188, 173] on input "Select an option" at bounding box center [187, 174] width 7 height 7
click at [89, 124] on span "Select an option" at bounding box center [87, 124] width 7 height 7
click at [89, 124] on input "Select an option" at bounding box center [87, 124] width 7 height 7
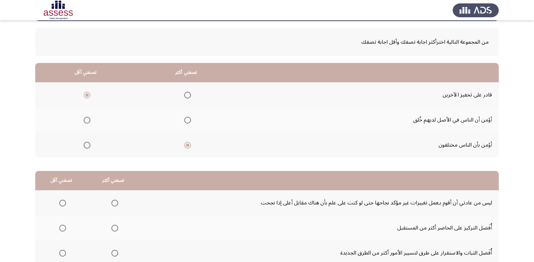
scroll to position [12, 0]
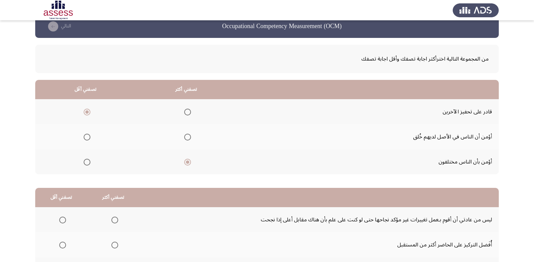
click at [84, 136] on span "Select an option" at bounding box center [87, 137] width 7 height 7
click at [84, 136] on input "Select an option" at bounding box center [87, 137] width 7 height 7
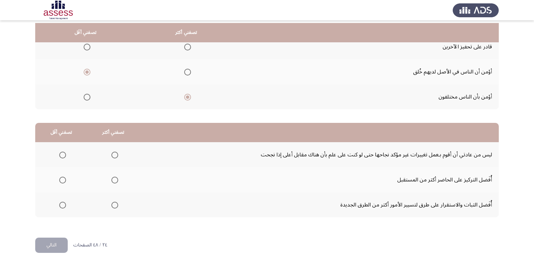
scroll to position [80, 0]
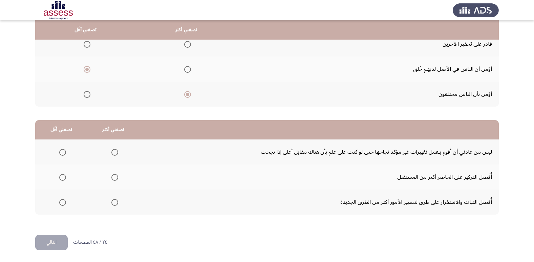
click at [113, 201] on span "Select an option" at bounding box center [114, 202] width 7 height 7
click at [113, 201] on input "Select an option" at bounding box center [114, 202] width 7 height 7
click at [62, 178] on span "Select an option" at bounding box center [62, 177] width 7 height 7
click at [62, 178] on input "Select an option" at bounding box center [62, 177] width 7 height 7
click at [56, 238] on button "التالي" at bounding box center [51, 242] width 32 height 15
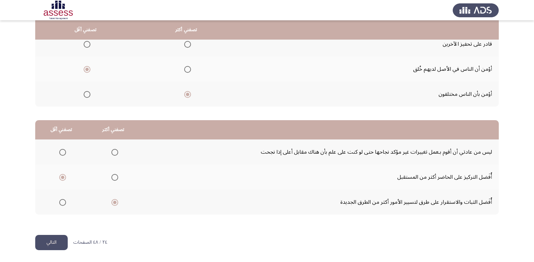
scroll to position [0, 0]
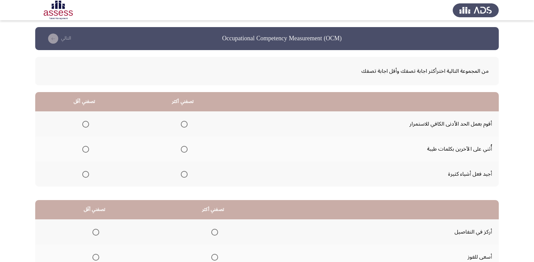
click at [181, 150] on span "Select an option" at bounding box center [184, 149] width 7 height 7
click at [181, 150] on input "Select an option" at bounding box center [184, 149] width 7 height 7
click at [85, 126] on span "Select an option" at bounding box center [85, 124] width 7 height 7
click at [85, 126] on input "Select an option" at bounding box center [85, 124] width 7 height 7
click at [85, 126] on span "Select an option" at bounding box center [85, 124] width 3 height 3
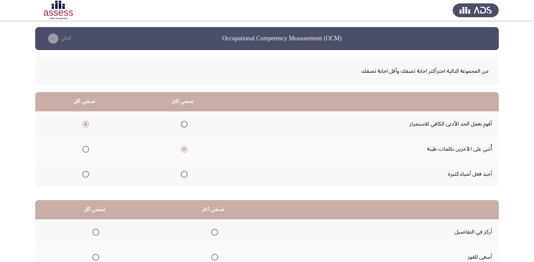
click at [85, 126] on input "Select an option" at bounding box center [85, 124] width 7 height 7
click at [85, 175] on span "Select an option" at bounding box center [85, 174] width 7 height 7
click at [85, 175] on input "Select an option" at bounding box center [85, 174] width 7 height 7
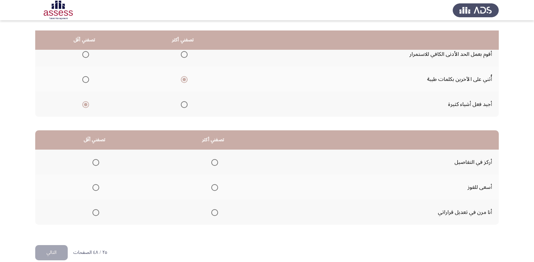
scroll to position [80, 0]
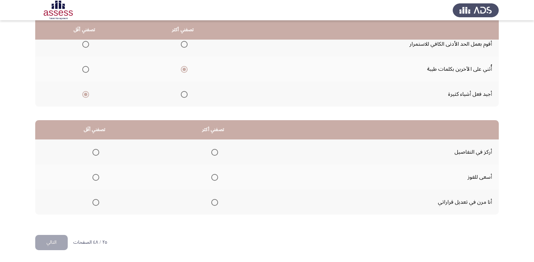
click at [215, 179] on span "Select an option" at bounding box center [214, 177] width 7 height 7
click at [215, 179] on input "Select an option" at bounding box center [214, 177] width 7 height 7
click at [96, 151] on span "Select an option" at bounding box center [95, 152] width 7 height 7
click at [96, 151] on input "Select an option" at bounding box center [95, 152] width 7 height 7
click at [46, 240] on button "التالي" at bounding box center [51, 242] width 32 height 15
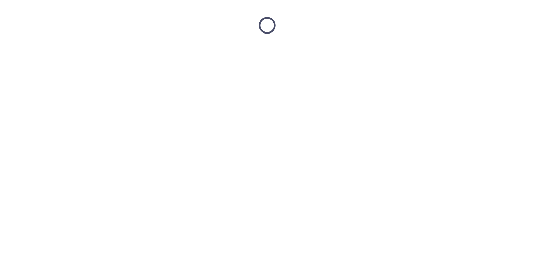
scroll to position [0, 0]
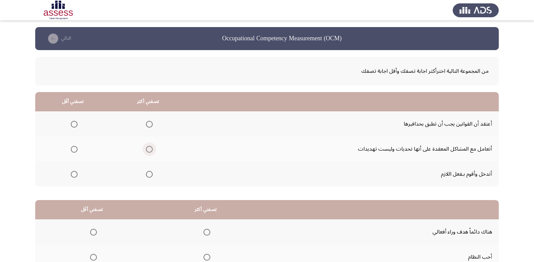
click at [151, 150] on span "Select an option" at bounding box center [149, 149] width 7 height 7
click at [151, 150] on input "Select an option" at bounding box center [149, 149] width 7 height 7
click at [74, 124] on span "Select an option" at bounding box center [74, 124] width 7 height 7
click at [74, 124] on input "Select an option" at bounding box center [74, 124] width 7 height 7
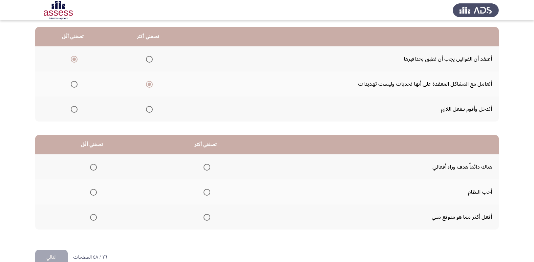
scroll to position [80, 0]
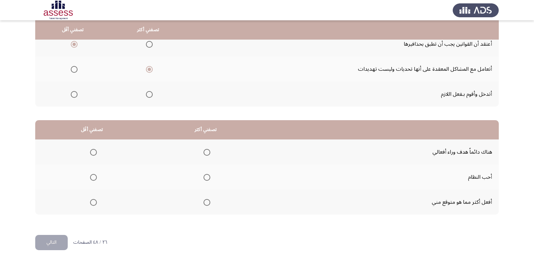
click at [206, 153] on span "Select an option" at bounding box center [206, 152] width 7 height 7
click at [206, 153] on input "Select an option" at bounding box center [206, 152] width 7 height 7
click at [94, 204] on span "Select an option" at bounding box center [93, 202] width 7 height 7
click at [94, 204] on input "Select an option" at bounding box center [93, 202] width 7 height 7
click at [57, 241] on button "التالي" at bounding box center [51, 242] width 32 height 15
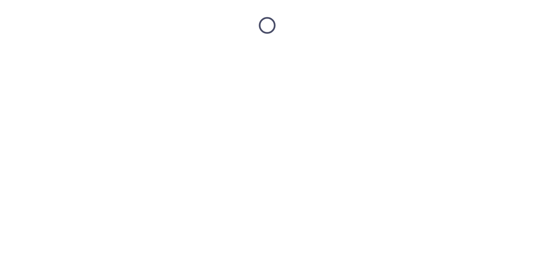
scroll to position [0, 0]
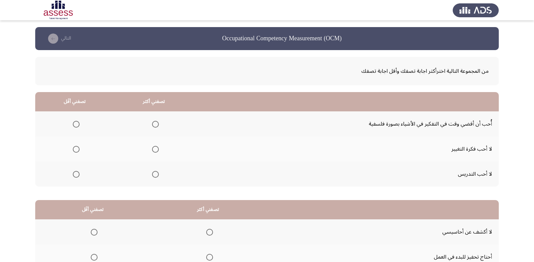
click at [153, 124] on span "Select an option" at bounding box center [155, 124] width 7 height 7
click at [153, 124] on input "Select an option" at bounding box center [155, 124] width 7 height 7
click at [75, 150] on span "Select an option" at bounding box center [76, 149] width 7 height 7
click at [75, 150] on input "Select an option" at bounding box center [76, 149] width 7 height 7
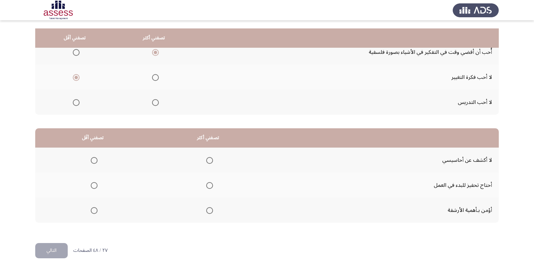
scroll to position [80, 0]
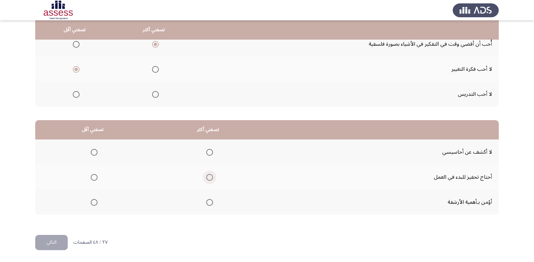
click at [209, 177] on span "Select an option" at bounding box center [209, 177] width 7 height 7
click at [209, 177] on input "Select an option" at bounding box center [209, 177] width 7 height 7
click at [91, 152] on span "Select an option" at bounding box center [94, 152] width 7 height 7
click at [91, 152] on input "Select an option" at bounding box center [94, 152] width 7 height 7
click at [66, 246] on button "التالي" at bounding box center [51, 242] width 32 height 15
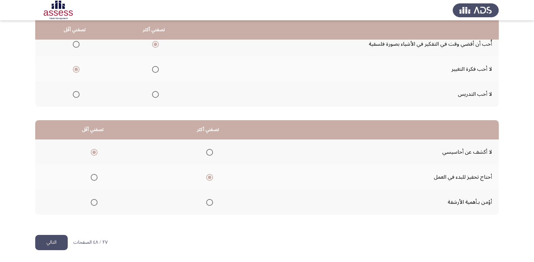
scroll to position [0, 0]
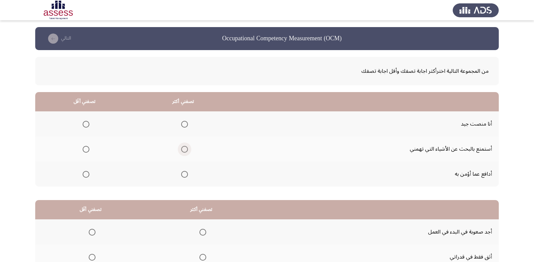
click at [183, 151] on span "Select an option" at bounding box center [184, 149] width 7 height 7
click at [183, 151] on input "Select an option" at bounding box center [184, 149] width 7 height 7
click at [87, 126] on span "Select an option" at bounding box center [86, 124] width 7 height 7
click at [87, 126] on input "Select an option" at bounding box center [86, 124] width 7 height 7
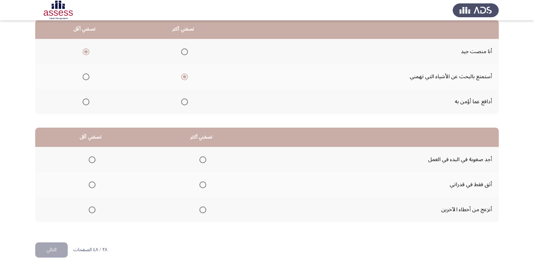
scroll to position [80, 0]
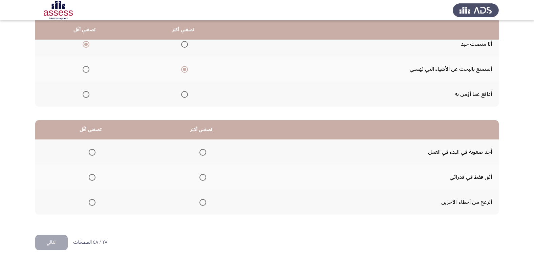
click at [203, 177] on span "Select an option" at bounding box center [202, 177] width 7 height 7
click at [203, 177] on input "Select an option" at bounding box center [202, 177] width 7 height 7
click at [91, 203] on span "Select an option" at bounding box center [92, 202] width 7 height 7
click at [91, 203] on input "Select an option" at bounding box center [92, 202] width 7 height 7
click at [48, 241] on button "التالي" at bounding box center [51, 242] width 32 height 15
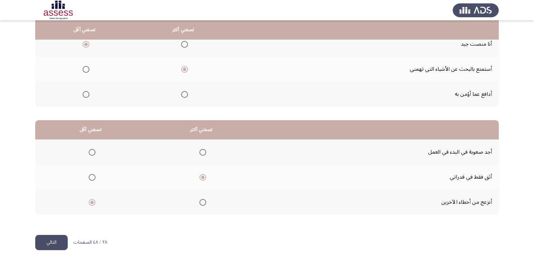
scroll to position [0, 0]
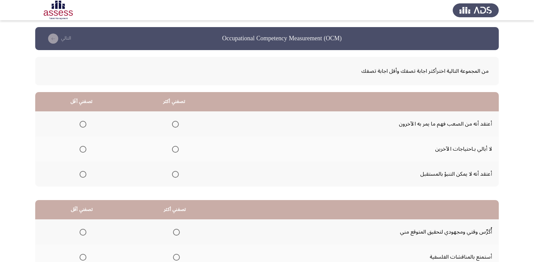
click at [179, 150] on th at bounding box center [174, 148] width 93 height 25
click at [174, 152] on span "Select an option" at bounding box center [175, 149] width 7 height 7
click at [174, 152] on input "Select an option" at bounding box center [175, 149] width 7 height 7
click at [84, 125] on span "Select an option" at bounding box center [83, 124] width 7 height 7
click at [84, 125] on input "Select an option" at bounding box center [83, 124] width 7 height 7
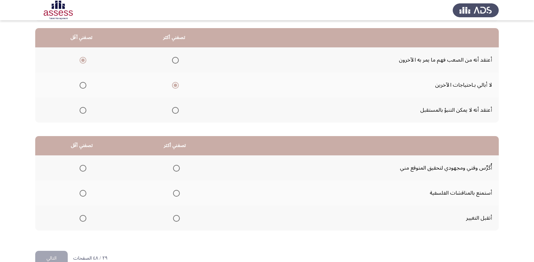
scroll to position [80, 0]
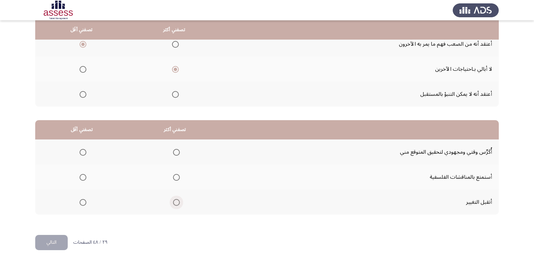
click at [178, 205] on span "Select an option" at bounding box center [176, 202] width 7 height 7
click at [178, 205] on input "Select an option" at bounding box center [176, 202] width 7 height 7
click at [81, 180] on span "Select an option" at bounding box center [83, 177] width 7 height 7
click at [81, 180] on input "Select an option" at bounding box center [83, 177] width 7 height 7
click at [48, 244] on button "التالي" at bounding box center [51, 242] width 32 height 15
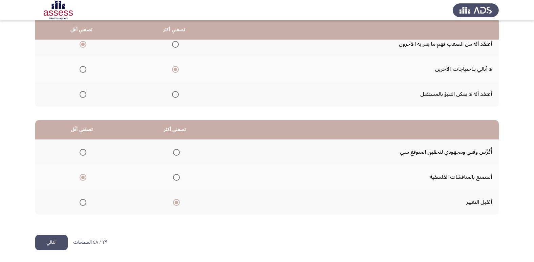
scroll to position [0, 0]
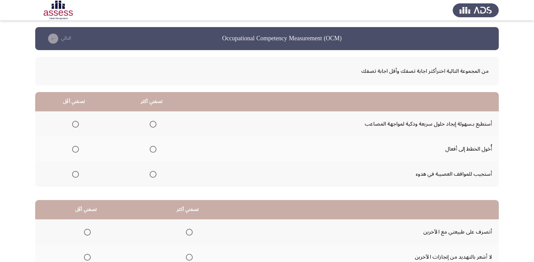
click at [152, 126] on span "Select an option" at bounding box center [153, 124] width 7 height 7
click at [152, 126] on input "Select an option" at bounding box center [153, 124] width 7 height 7
click at [77, 175] on span "Select an option" at bounding box center [75, 174] width 7 height 7
click at [77, 175] on input "Select an option" at bounding box center [75, 174] width 7 height 7
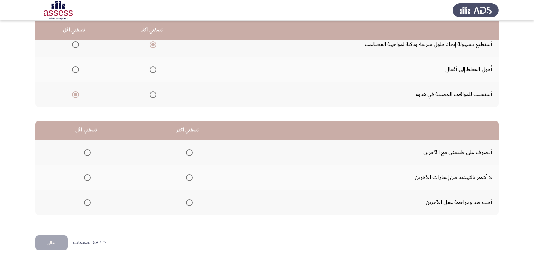
scroll to position [80, 0]
click at [189, 154] on span "Select an option" at bounding box center [189, 152] width 7 height 7
click at [189, 154] on input "Select an option" at bounding box center [189, 152] width 7 height 7
click at [86, 179] on span "Select an option" at bounding box center [87, 177] width 7 height 7
click at [86, 179] on input "Select an option" at bounding box center [87, 177] width 7 height 7
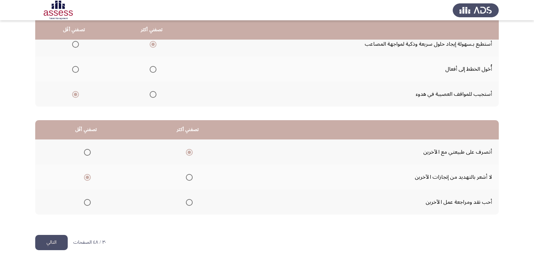
click at [56, 243] on button "التالي" at bounding box center [51, 242] width 32 height 15
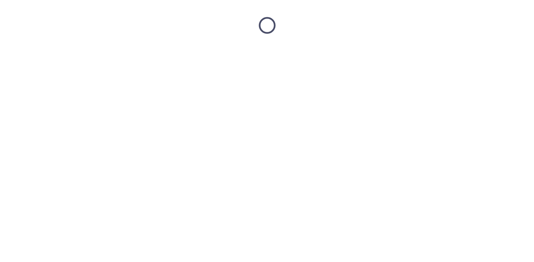
scroll to position [0, 0]
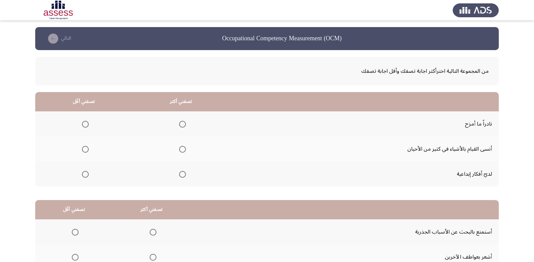
click at [181, 176] on span "Select an option" at bounding box center [182, 174] width 7 height 7
click at [181, 176] on input "Select an option" at bounding box center [182, 174] width 7 height 7
click at [85, 151] on span "Select an option" at bounding box center [85, 149] width 7 height 7
click at [85, 151] on input "Select an option" at bounding box center [85, 149] width 7 height 7
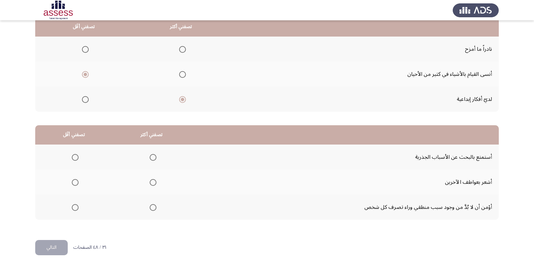
scroll to position [80, 0]
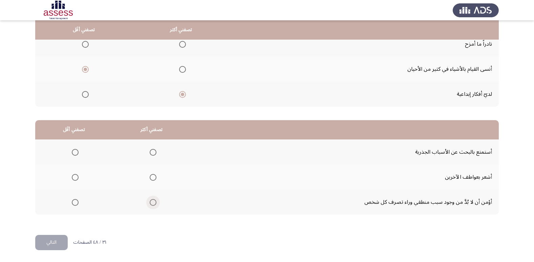
click at [150, 202] on span "Select an option" at bounding box center [153, 202] width 7 height 7
click at [150, 202] on input "Select an option" at bounding box center [153, 202] width 7 height 7
click at [73, 180] on span "Select an option" at bounding box center [75, 177] width 7 height 7
click at [73, 180] on input "Select an option" at bounding box center [75, 177] width 7 height 7
click at [53, 242] on button "التالي" at bounding box center [51, 242] width 32 height 15
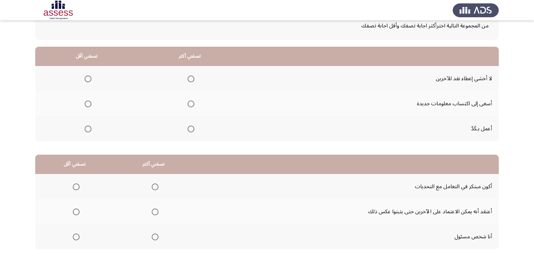
scroll to position [34, 0]
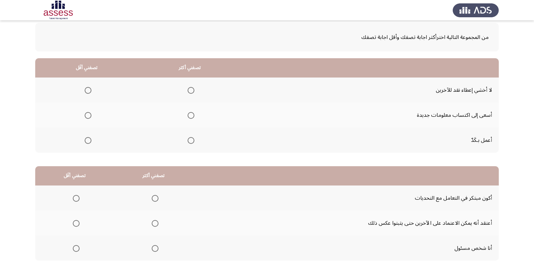
click at [191, 140] on span "Select an option" at bounding box center [191, 140] width 7 height 7
click at [191, 140] on input "Select an option" at bounding box center [191, 140] width 7 height 7
click at [89, 90] on span "Select an option" at bounding box center [88, 90] width 7 height 7
click at [89, 90] on input "Select an option" at bounding box center [88, 90] width 7 height 7
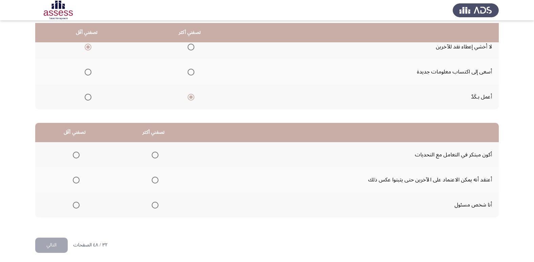
scroll to position [80, 0]
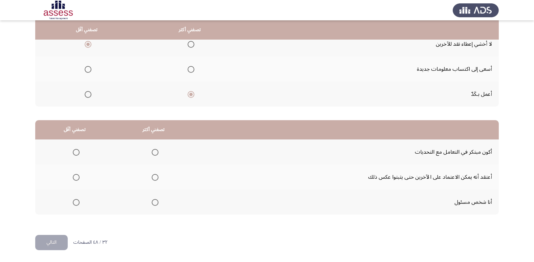
click at [154, 202] on span "Select an option" at bounding box center [155, 202] width 7 height 7
click at [154, 202] on input "Select an option" at bounding box center [155, 202] width 7 height 7
click at [77, 154] on span "Select an option" at bounding box center [76, 152] width 7 height 7
click at [77, 154] on input "Select an option" at bounding box center [76, 152] width 7 height 7
click at [61, 243] on button "التالي" at bounding box center [51, 242] width 32 height 15
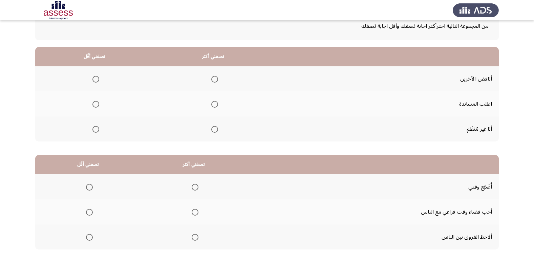
scroll to position [34, 0]
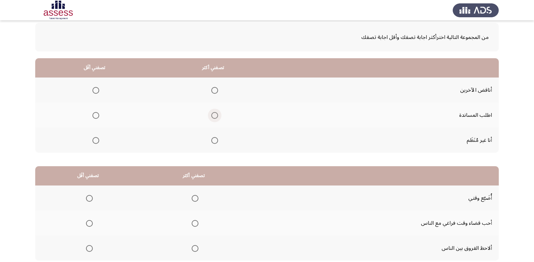
click at [215, 115] on span "Select an option" at bounding box center [214, 115] width 7 height 7
click at [215, 115] on input "Select an option" at bounding box center [214, 115] width 7 height 7
click at [96, 143] on span "Select an option" at bounding box center [95, 140] width 7 height 7
click at [96, 143] on input "Select an option" at bounding box center [95, 140] width 7 height 7
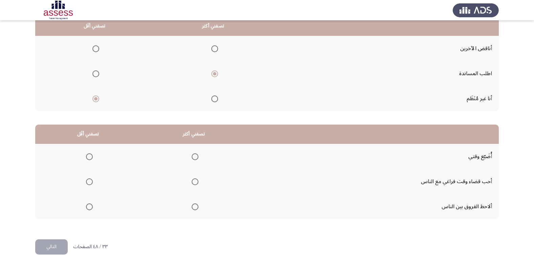
scroll to position [80, 0]
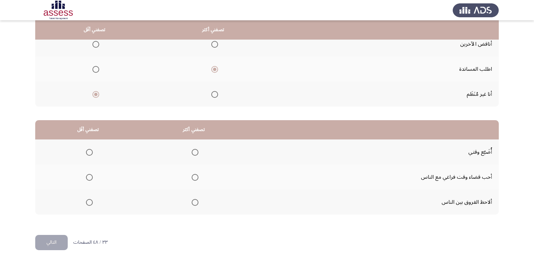
click at [193, 179] on span "Select an option" at bounding box center [195, 177] width 7 height 7
click at [193, 179] on input "Select an option" at bounding box center [195, 177] width 7 height 7
click at [89, 150] on span "Select an option" at bounding box center [89, 152] width 7 height 7
click at [89, 150] on input "Select an option" at bounding box center [89, 152] width 7 height 7
click at [50, 247] on button "التالي" at bounding box center [51, 242] width 32 height 15
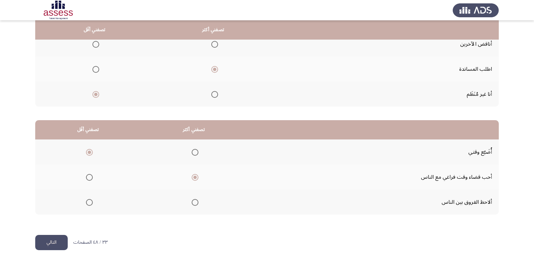
scroll to position [0, 0]
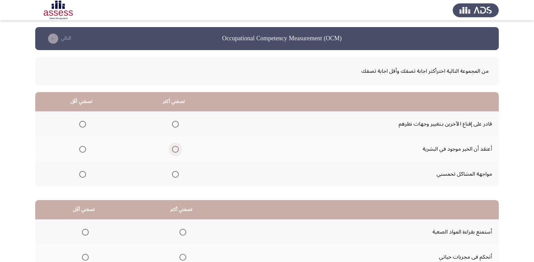
click at [174, 149] on span "Select an option" at bounding box center [175, 149] width 7 height 7
click at [174, 149] on input "Select an option" at bounding box center [175, 149] width 7 height 7
click at [83, 125] on span "Select an option" at bounding box center [82, 124] width 7 height 7
click at [83, 125] on input "Select an option" at bounding box center [82, 124] width 7 height 7
click at [83, 175] on span "Select an option" at bounding box center [82, 174] width 7 height 7
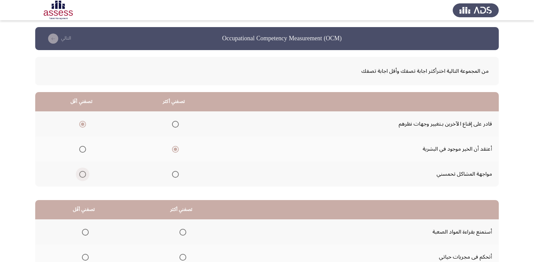
click at [83, 175] on input "Select an option" at bounding box center [82, 174] width 7 height 7
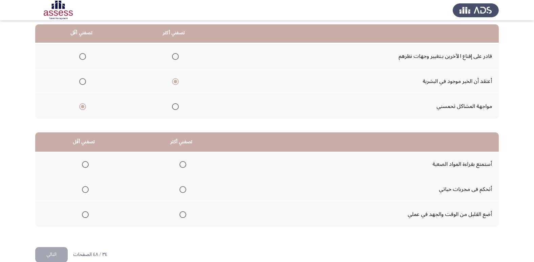
scroll to position [80, 0]
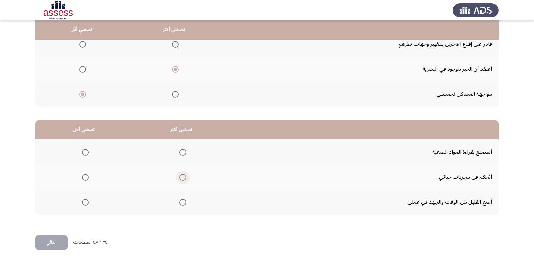
click at [181, 176] on span "Select an option" at bounding box center [182, 177] width 7 height 7
click at [181, 176] on input "Select an option" at bounding box center [182, 177] width 7 height 7
click at [182, 203] on span "Select an option" at bounding box center [182, 202] width 7 height 7
click at [182, 203] on input "Select an option" at bounding box center [182, 202] width 7 height 7
click at [84, 155] on span "Select an option" at bounding box center [85, 152] width 7 height 7
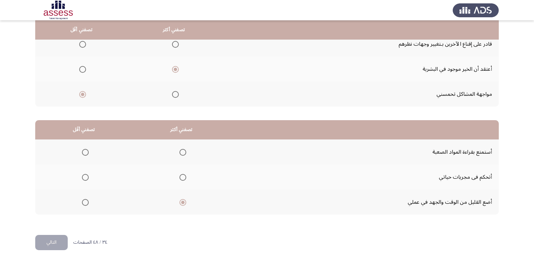
click at [84, 155] on input "Select an option" at bounding box center [85, 152] width 7 height 7
click at [62, 239] on button "التالي" at bounding box center [51, 242] width 32 height 15
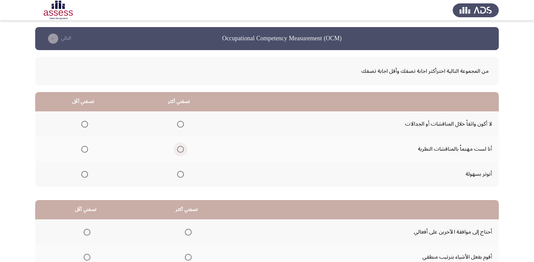
click at [179, 151] on span "Select an option" at bounding box center [180, 149] width 7 height 7
click at [179, 151] on input "Select an option" at bounding box center [180, 149] width 7 height 7
click at [83, 126] on span "Select an option" at bounding box center [84, 124] width 7 height 7
click at [83, 126] on input "Select an option" at bounding box center [84, 124] width 7 height 7
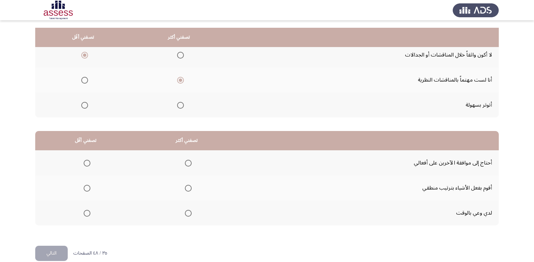
scroll to position [80, 0]
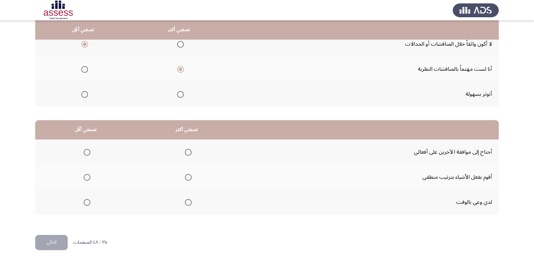
click at [186, 179] on span "Select an option" at bounding box center [188, 177] width 7 height 7
click at [186, 179] on input "Select an option" at bounding box center [188, 177] width 7 height 7
click at [86, 151] on span "Select an option" at bounding box center [87, 152] width 7 height 7
click at [86, 151] on input "Select an option" at bounding box center [87, 152] width 7 height 7
click at [58, 243] on button "التالي" at bounding box center [51, 242] width 32 height 15
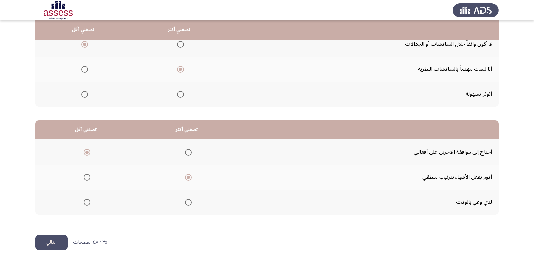
scroll to position [0, 0]
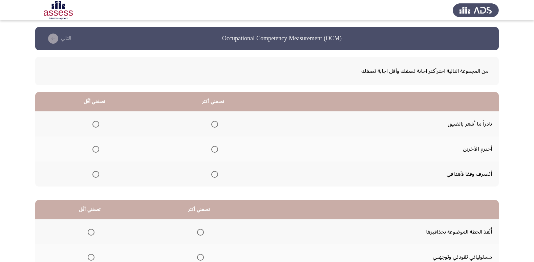
click at [215, 125] on span "Select an option" at bounding box center [214, 124] width 7 height 7
click at [215, 125] on input "Select an option" at bounding box center [214, 124] width 7 height 7
click at [215, 150] on span "Select an option" at bounding box center [214, 149] width 7 height 7
click at [215, 150] on input "Select an option" at bounding box center [214, 149] width 7 height 7
click at [211, 175] on span "Select an option" at bounding box center [214, 174] width 7 height 7
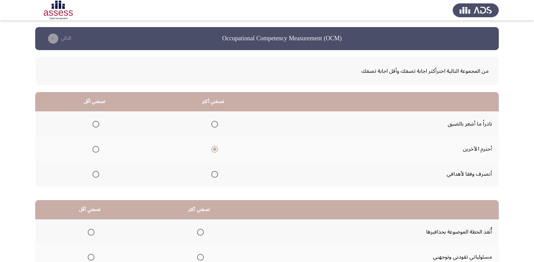
click at [211, 175] on input "Select an option" at bounding box center [214, 174] width 7 height 7
click at [97, 124] on span "Select an option" at bounding box center [95, 124] width 7 height 7
click at [97, 124] on input "Select an option" at bounding box center [95, 124] width 7 height 7
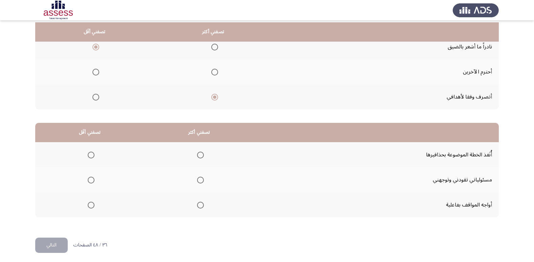
scroll to position [80, 0]
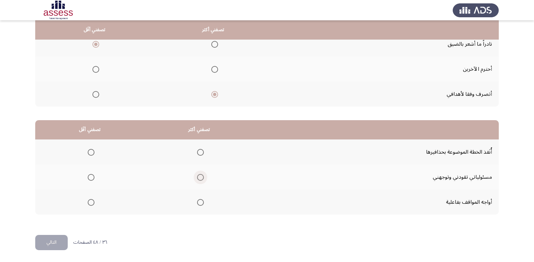
click at [199, 177] on span "Select an option" at bounding box center [200, 177] width 7 height 7
click at [199, 177] on input "Select an option" at bounding box center [200, 177] width 7 height 7
click at [91, 154] on span "Select an option" at bounding box center [91, 152] width 7 height 7
click at [91, 154] on input "Select an option" at bounding box center [91, 152] width 7 height 7
click at [55, 242] on button "التالي" at bounding box center [51, 242] width 32 height 15
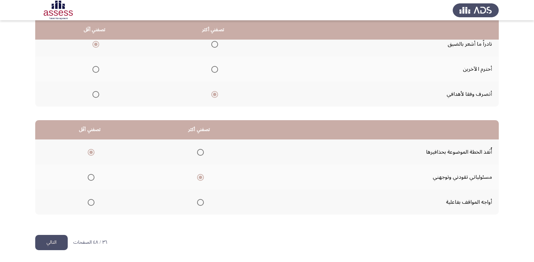
scroll to position [0, 0]
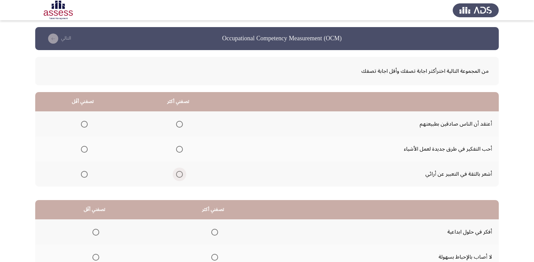
click at [177, 175] on span "Select an option" at bounding box center [179, 174] width 7 height 7
click at [177, 175] on input "Select an option" at bounding box center [179, 174] width 7 height 7
click at [86, 124] on span "Select an option" at bounding box center [84, 124] width 7 height 7
click at [86, 124] on input "Select an option" at bounding box center [84, 124] width 7 height 7
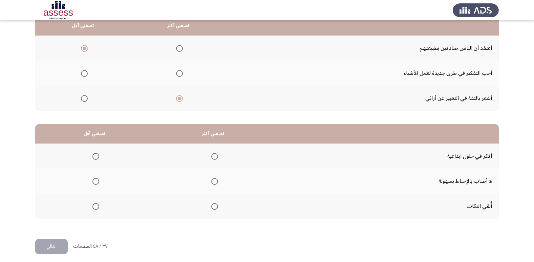
scroll to position [80, 0]
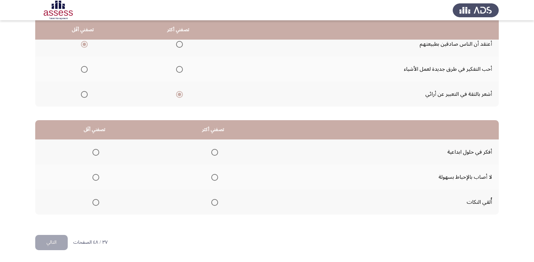
click at [214, 152] on span "Select an option" at bounding box center [214, 152] width 7 height 7
click at [214, 152] on input "Select an option" at bounding box center [214, 152] width 7 height 7
click at [95, 179] on span "Select an option" at bounding box center [95, 177] width 7 height 7
click at [95, 179] on input "Select an option" at bounding box center [95, 177] width 7 height 7
click at [43, 244] on button "التالي" at bounding box center [51, 242] width 32 height 15
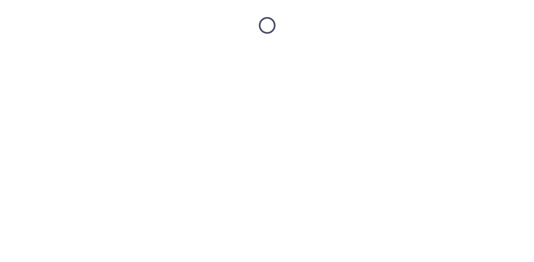
scroll to position [0, 0]
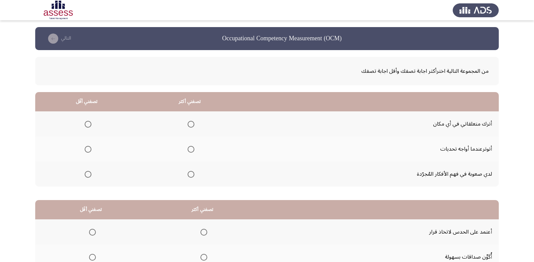
click at [192, 175] on span "Select an option" at bounding box center [191, 174] width 7 height 7
click at [192, 175] on input "Select an option" at bounding box center [191, 174] width 7 height 7
click at [92, 125] on th at bounding box center [86, 123] width 103 height 25
click at [87, 126] on span "Select an option" at bounding box center [88, 124] width 7 height 7
click at [87, 126] on input "Select an option" at bounding box center [88, 124] width 7 height 7
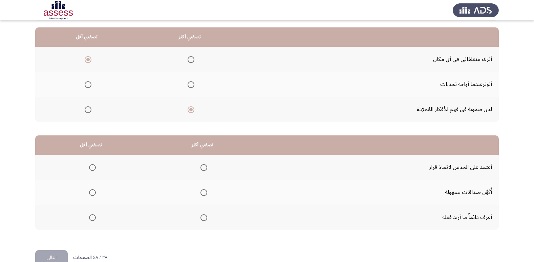
scroll to position [80, 0]
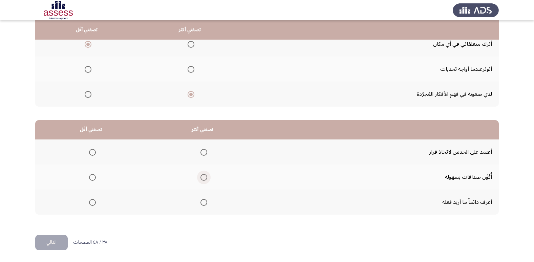
click at [201, 177] on span "Select an option" at bounding box center [203, 177] width 7 height 7
click at [201, 177] on input "Select an option" at bounding box center [203, 177] width 7 height 7
click at [93, 154] on span "Select an option" at bounding box center [92, 152] width 7 height 7
click at [93, 154] on input "Select an option" at bounding box center [92, 152] width 7 height 7
click at [203, 178] on span "Select an option" at bounding box center [203, 177] width 3 height 3
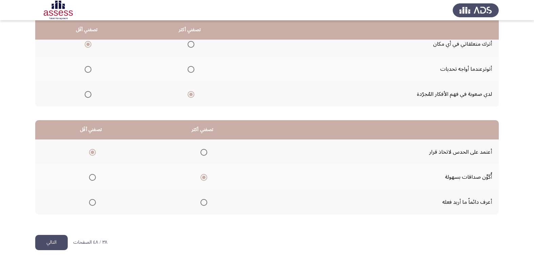
click at [203, 178] on input "Select an option" at bounding box center [203, 177] width 7 height 7
click at [200, 152] on label "Select an option" at bounding box center [202, 152] width 9 height 7
click at [200, 152] on input "Select an option" at bounding box center [203, 152] width 7 height 7
click at [92, 203] on span "Select an option" at bounding box center [92, 202] width 7 height 7
click at [92, 203] on input "Select an option" at bounding box center [92, 202] width 7 height 7
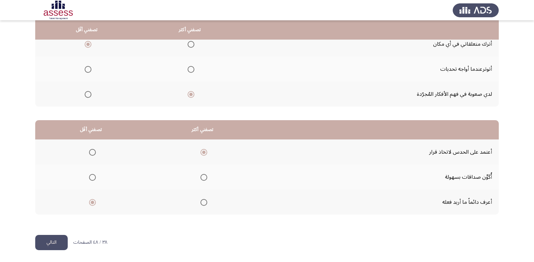
click at [56, 245] on button "التالي" at bounding box center [51, 242] width 32 height 15
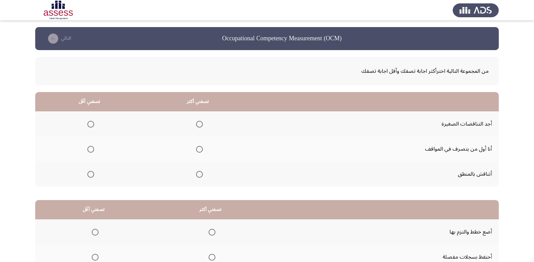
click at [199, 149] on span "Select an option" at bounding box center [199, 149] width 7 height 7
click at [199, 149] on input "Select an option" at bounding box center [199, 149] width 7 height 7
click at [89, 175] on span "Select an option" at bounding box center [90, 174] width 7 height 7
click at [89, 175] on input "Select an option" at bounding box center [90, 174] width 7 height 7
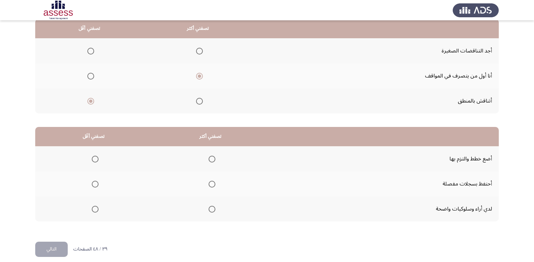
scroll to position [80, 0]
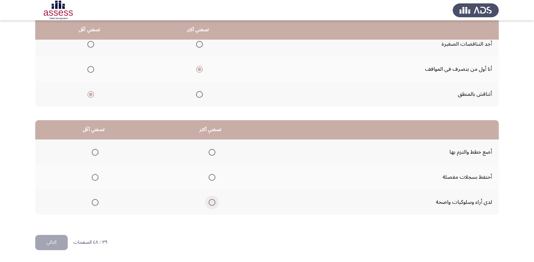
click at [210, 202] on span "Select an option" at bounding box center [212, 202] width 7 height 7
click at [210, 202] on input "Select an option" at bounding box center [212, 202] width 7 height 7
click at [97, 180] on span "Select an option" at bounding box center [95, 177] width 7 height 7
click at [97, 180] on input "Select an option" at bounding box center [95, 177] width 7 height 7
click at [60, 245] on button "التالي" at bounding box center [51, 242] width 32 height 15
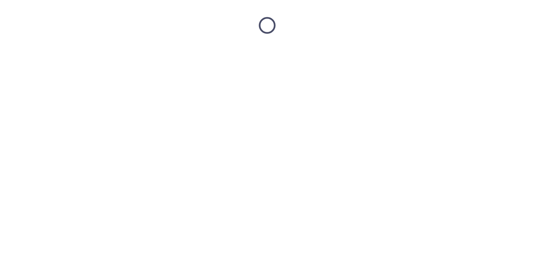
scroll to position [0, 0]
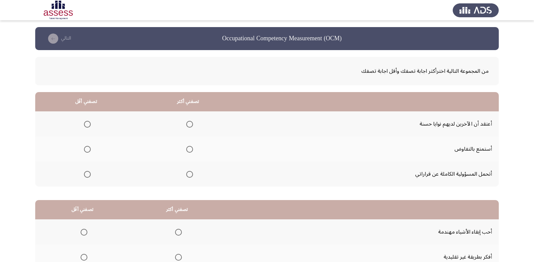
click at [189, 176] on span "Select an option" at bounding box center [189, 174] width 7 height 7
click at [189, 176] on input "Select an option" at bounding box center [189, 174] width 7 height 7
click at [89, 151] on span "Select an option" at bounding box center [87, 149] width 7 height 7
click at [89, 151] on input "Select an option" at bounding box center [87, 149] width 7 height 7
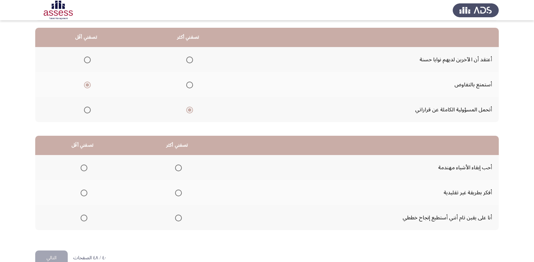
scroll to position [80, 0]
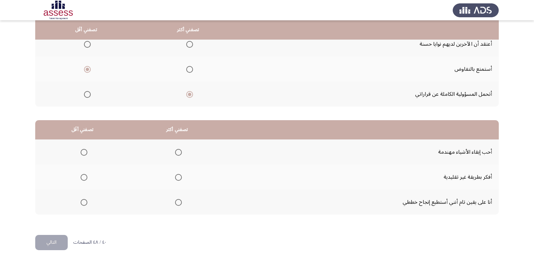
click at [176, 178] on span "Select an option" at bounding box center [178, 177] width 7 height 7
click at [176, 178] on input "Select an option" at bounding box center [178, 177] width 7 height 7
click at [84, 203] on span "Select an option" at bounding box center [84, 202] width 7 height 7
click at [84, 203] on input "Select an option" at bounding box center [84, 202] width 7 height 7
click at [53, 245] on button "التالي" at bounding box center [51, 242] width 32 height 15
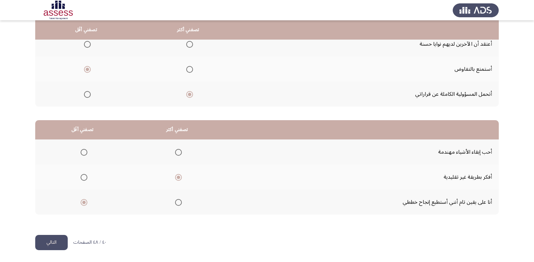
scroll to position [0, 0]
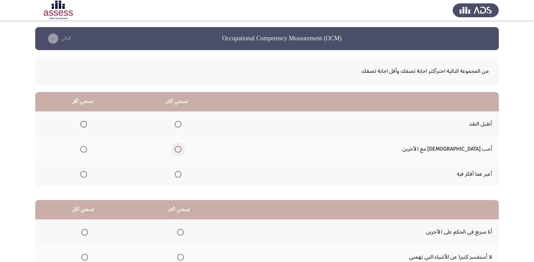
click at [181, 150] on span "Select an option" at bounding box center [178, 149] width 7 height 7
click at [181, 150] on input "Select an option" at bounding box center [178, 149] width 7 height 7
click at [87, 175] on span "Select an option" at bounding box center [83, 174] width 7 height 7
click at [87, 175] on input "Select an option" at bounding box center [83, 174] width 7 height 7
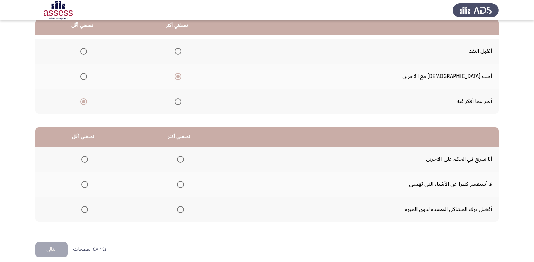
scroll to position [80, 0]
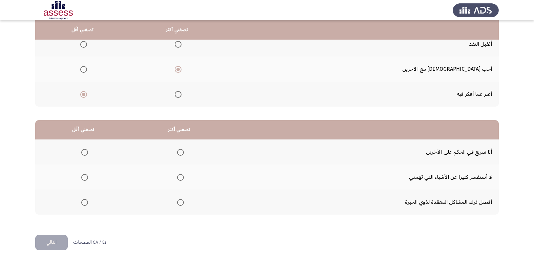
click at [180, 203] on span "Select an option" at bounding box center [180, 202] width 7 height 7
click at [180, 203] on input "Select an option" at bounding box center [180, 202] width 7 height 7
click at [87, 154] on span "Select an option" at bounding box center [84, 152] width 7 height 7
click at [87, 154] on input "Select an option" at bounding box center [84, 152] width 7 height 7
click at [50, 244] on button "التالي" at bounding box center [51, 242] width 32 height 15
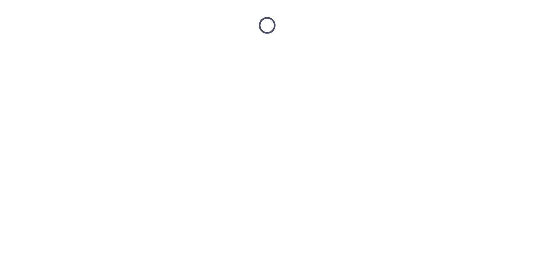
scroll to position [0, 0]
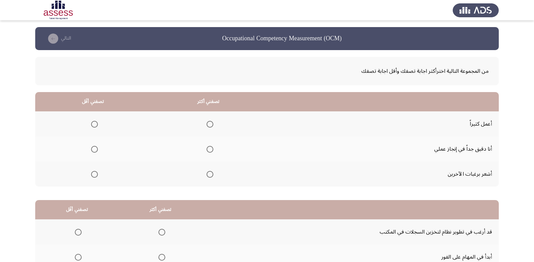
click at [210, 127] on span "Select an option" at bounding box center [210, 124] width 7 height 7
click at [210, 127] on input "Select an option" at bounding box center [210, 124] width 7 height 7
click at [96, 174] on span "Select an option" at bounding box center [94, 174] width 7 height 7
click at [96, 174] on input "Select an option" at bounding box center [94, 174] width 7 height 7
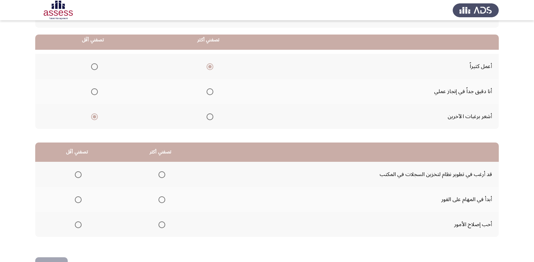
scroll to position [68, 0]
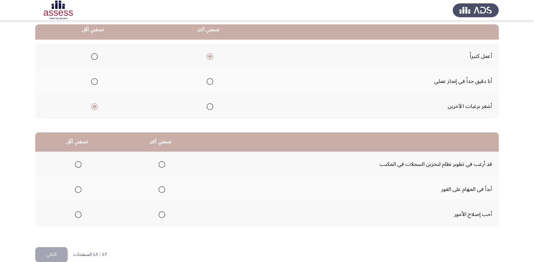
click at [160, 191] on span "Select an option" at bounding box center [161, 189] width 7 height 7
click at [160, 191] on input "Select an option" at bounding box center [161, 189] width 7 height 7
click at [75, 165] on span "Select an option" at bounding box center [78, 164] width 7 height 7
click at [75, 165] on input "Select an option" at bounding box center [78, 164] width 7 height 7
click at [57, 255] on button "التالي" at bounding box center [51, 254] width 32 height 15
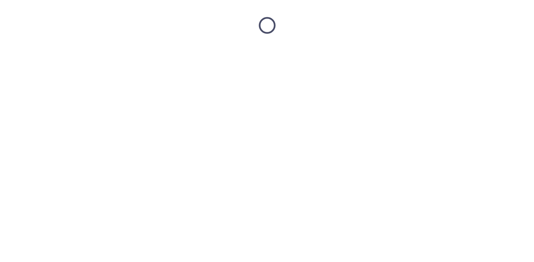
scroll to position [0, 0]
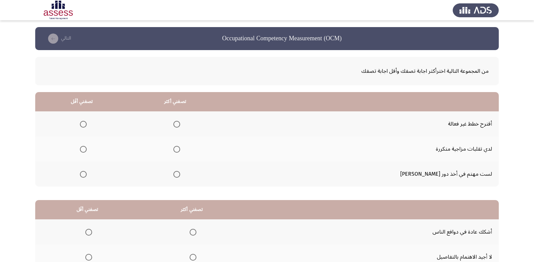
click at [180, 148] on span "Select an option" at bounding box center [176, 149] width 7 height 7
click at [180, 148] on input "Select an option" at bounding box center [176, 149] width 7 height 7
click at [87, 124] on span "Select an option" at bounding box center [83, 124] width 7 height 7
click at [87, 124] on input "Select an option" at bounding box center [83, 124] width 7 height 7
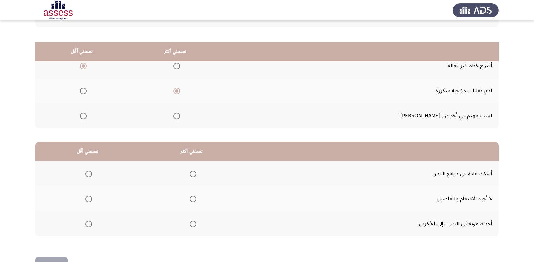
scroll to position [80, 0]
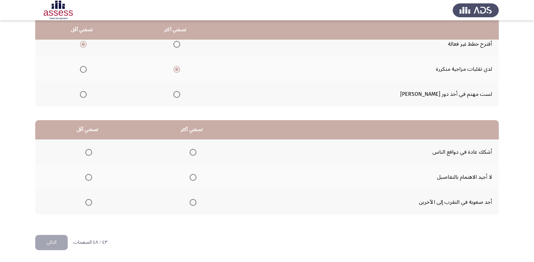
click at [193, 177] on span "Select an option" at bounding box center [193, 177] width 7 height 7
click at [193, 177] on input "Select an option" at bounding box center [193, 177] width 7 height 7
click at [88, 153] on span "Select an option" at bounding box center [88, 152] width 7 height 7
click at [88, 153] on input "Select an option" at bounding box center [88, 152] width 7 height 7
click at [54, 241] on button "التالي" at bounding box center [51, 242] width 32 height 15
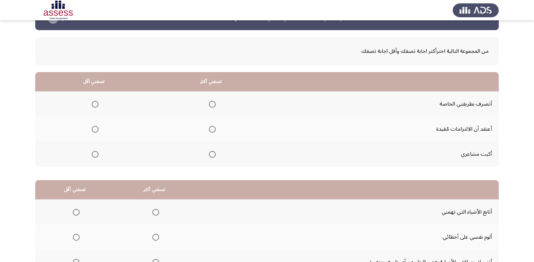
scroll to position [12, 0]
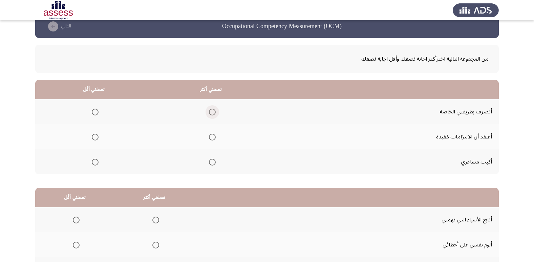
click at [212, 115] on span "Select an option" at bounding box center [212, 112] width 7 height 7
click at [212, 115] on input "Select an option" at bounding box center [212, 112] width 7 height 7
click at [93, 164] on span "Select an option" at bounding box center [95, 162] width 7 height 7
click at [93, 164] on input "Select an option" at bounding box center [95, 162] width 7 height 7
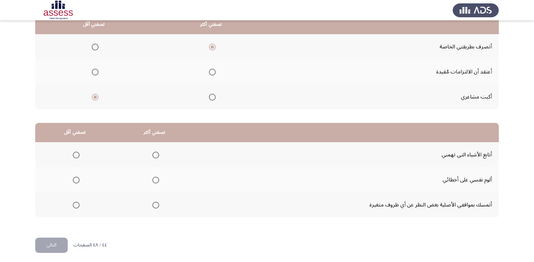
scroll to position [80, 0]
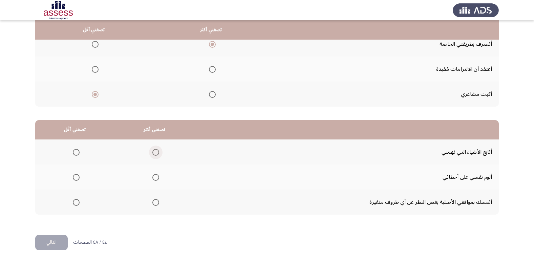
click at [153, 153] on span "Select an option" at bounding box center [155, 152] width 7 height 7
click at [153, 153] on input "Select an option" at bounding box center [155, 152] width 7 height 7
click at [75, 207] on mat-radio-group "Select an option" at bounding box center [74, 202] width 9 height 12
click at [78, 203] on span "Select an option" at bounding box center [76, 202] width 7 height 7
click at [78, 203] on input "Select an option" at bounding box center [76, 202] width 7 height 7
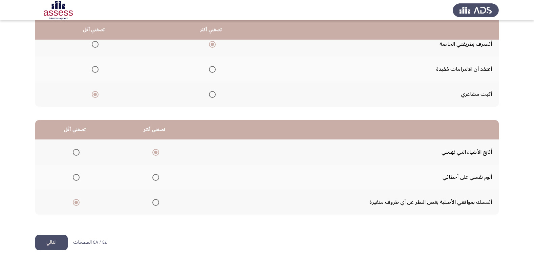
click at [54, 247] on button "التالي" at bounding box center [51, 242] width 32 height 15
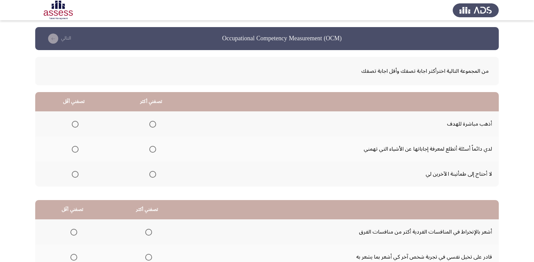
click at [151, 125] on span "Select an option" at bounding box center [152, 124] width 7 height 7
click at [151, 125] on input "Select an option" at bounding box center [152, 124] width 7 height 7
click at [75, 149] on span "Select an option" at bounding box center [75, 149] width 0 height 0
click at [75, 149] on input "Select an option" at bounding box center [75, 149] width 7 height 7
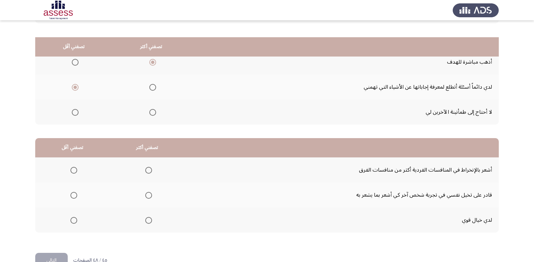
scroll to position [80, 0]
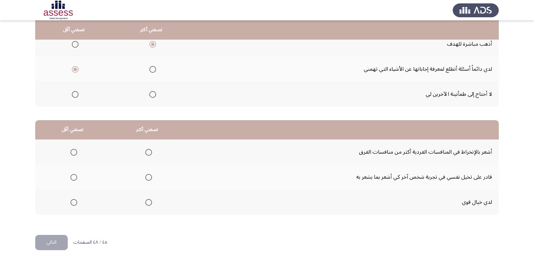
click at [146, 201] on span "Select an option" at bounding box center [148, 202] width 7 height 7
click at [146, 201] on input "Select an option" at bounding box center [148, 202] width 7 height 7
click at [73, 180] on span "Select an option" at bounding box center [73, 177] width 7 height 7
click at [73, 180] on input "Select an option" at bounding box center [73, 177] width 7 height 7
click at [56, 248] on button "التالي" at bounding box center [51, 242] width 32 height 15
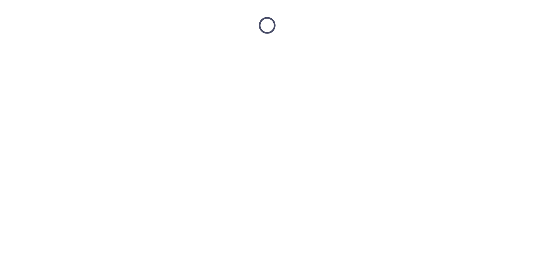
scroll to position [0, 0]
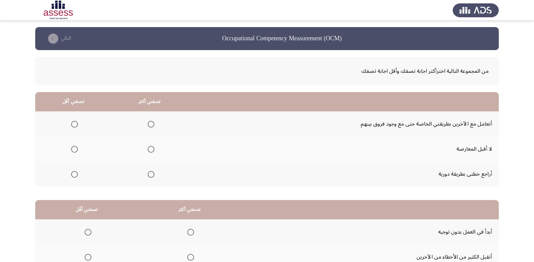
click at [150, 126] on span "Select an option" at bounding box center [151, 124] width 7 height 7
click at [150, 126] on input "Select an option" at bounding box center [151, 124] width 7 height 7
click at [77, 151] on span "Select an option" at bounding box center [74, 149] width 7 height 7
click at [77, 151] on input "Select an option" at bounding box center [74, 149] width 7 height 7
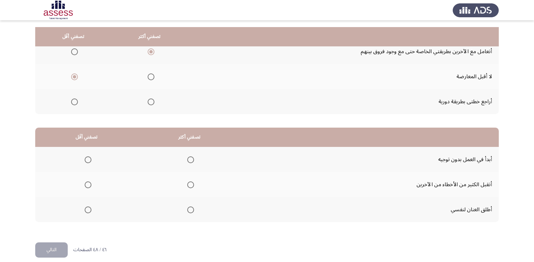
scroll to position [80, 0]
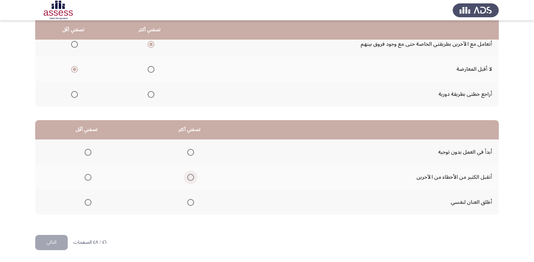
click at [188, 178] on span "Select an option" at bounding box center [190, 177] width 7 height 7
click at [188, 178] on input "Select an option" at bounding box center [190, 177] width 7 height 7
click at [89, 153] on span "Select an option" at bounding box center [88, 152] width 7 height 7
click at [89, 153] on input "Select an option" at bounding box center [88, 152] width 7 height 7
click at [61, 244] on button "التالي" at bounding box center [51, 242] width 32 height 15
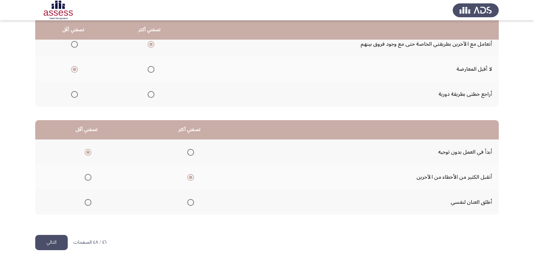
scroll to position [0, 0]
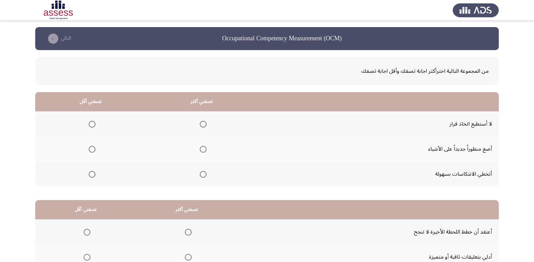
click at [200, 174] on span "Select an option" at bounding box center [203, 174] width 7 height 7
click at [200, 174] on input "Select an option" at bounding box center [203, 174] width 7 height 7
click at [93, 125] on span "Select an option" at bounding box center [92, 124] width 7 height 7
click at [93, 125] on input "Select an option" at bounding box center [92, 124] width 7 height 7
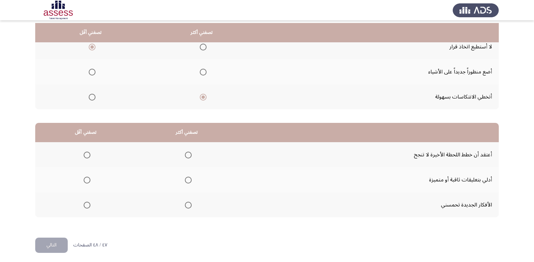
scroll to position [80, 0]
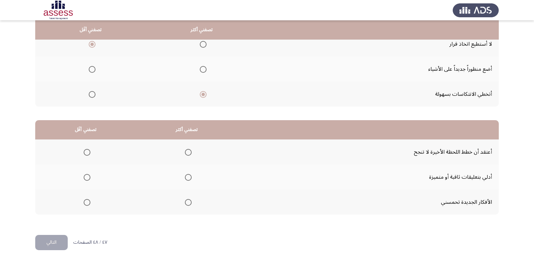
click at [187, 201] on span "Select an option" at bounding box center [188, 202] width 7 height 7
click at [187, 201] on input "Select an option" at bounding box center [188, 202] width 7 height 7
click at [87, 155] on span "Select an option" at bounding box center [87, 152] width 7 height 7
click at [87, 155] on input "Select an option" at bounding box center [87, 152] width 7 height 7
click at [60, 242] on button "التالي" at bounding box center [51, 242] width 32 height 15
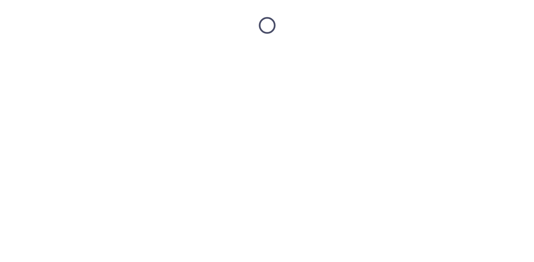
scroll to position [0, 0]
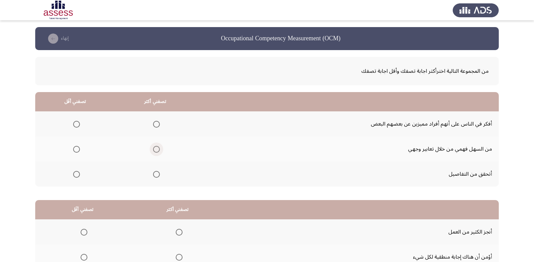
click at [158, 148] on span "Select an option" at bounding box center [156, 149] width 7 height 7
click at [158, 148] on input "Select an option" at bounding box center [156, 149] width 7 height 7
click at [75, 125] on span "Select an option" at bounding box center [76, 124] width 7 height 7
click at [75, 125] on input "Select an option" at bounding box center [76, 124] width 7 height 7
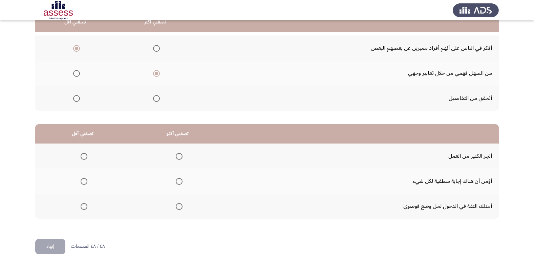
scroll to position [80, 0]
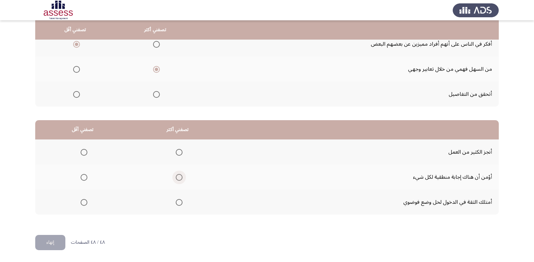
click at [176, 176] on span "Select an option" at bounding box center [179, 177] width 7 height 7
click at [176, 176] on input "Select an option" at bounding box center [179, 177] width 7 height 7
click at [84, 200] on span "Select an option" at bounding box center [84, 202] width 7 height 7
click at [84, 200] on input "Select an option" at bounding box center [84, 202] width 7 height 7
click at [48, 240] on button "إنهاء" at bounding box center [50, 242] width 30 height 15
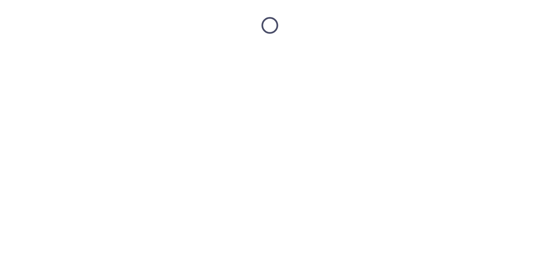
scroll to position [0, 0]
